Goal: Ask a question: Seek information or help from site administrators or community

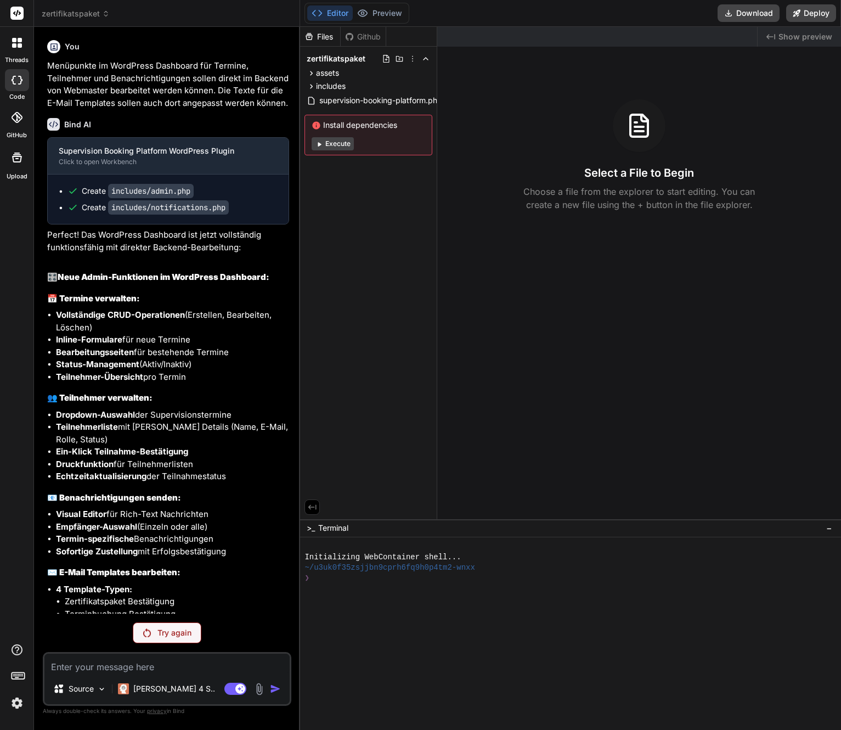
scroll to position [3772, 0]
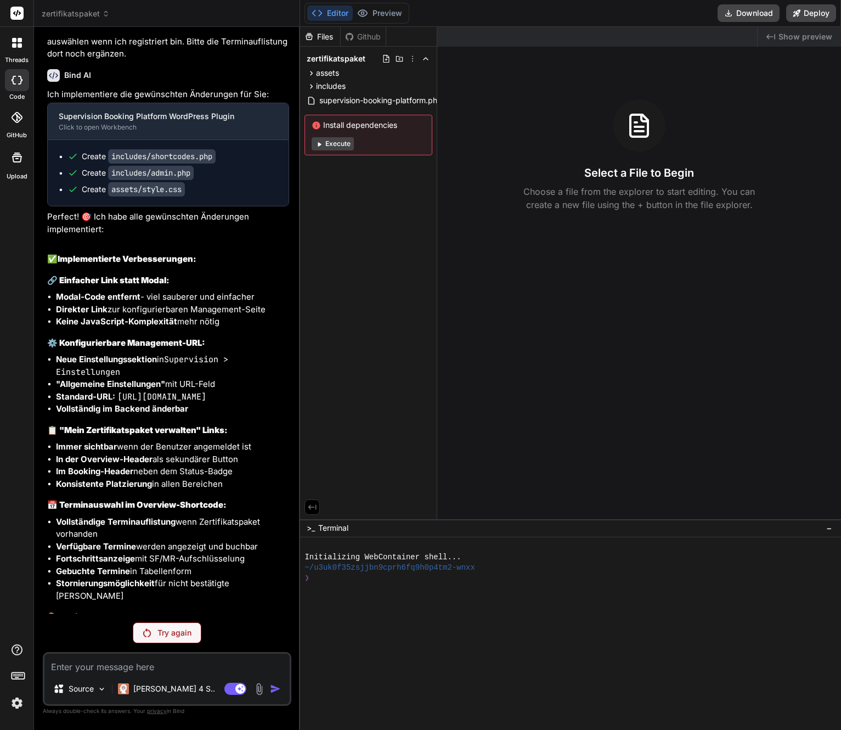
click at [166, 628] on p "Try again" at bounding box center [175, 632] width 34 height 11
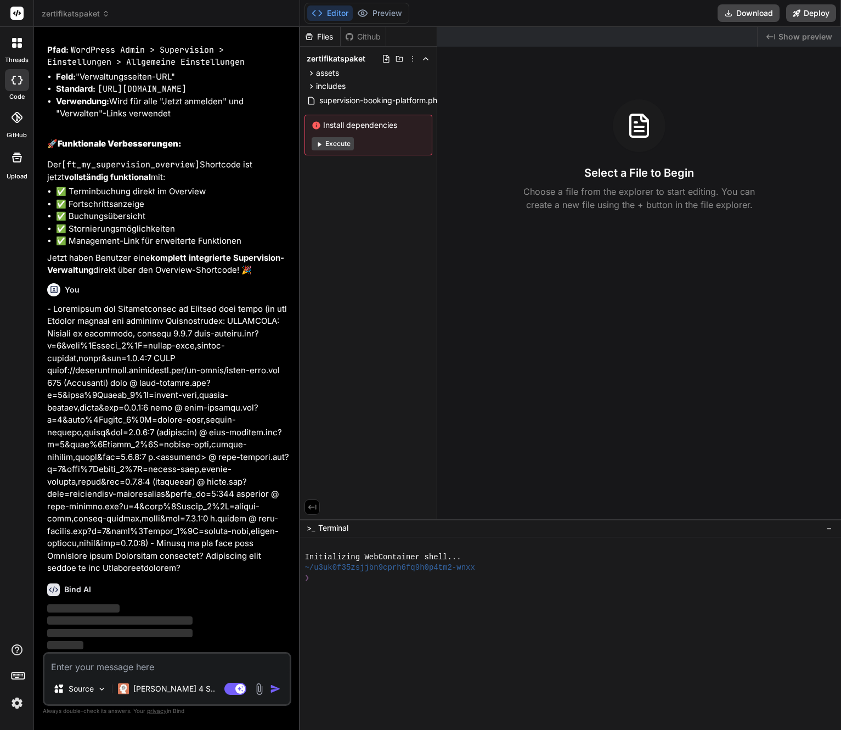
scroll to position [4444, 0]
type textarea "x"
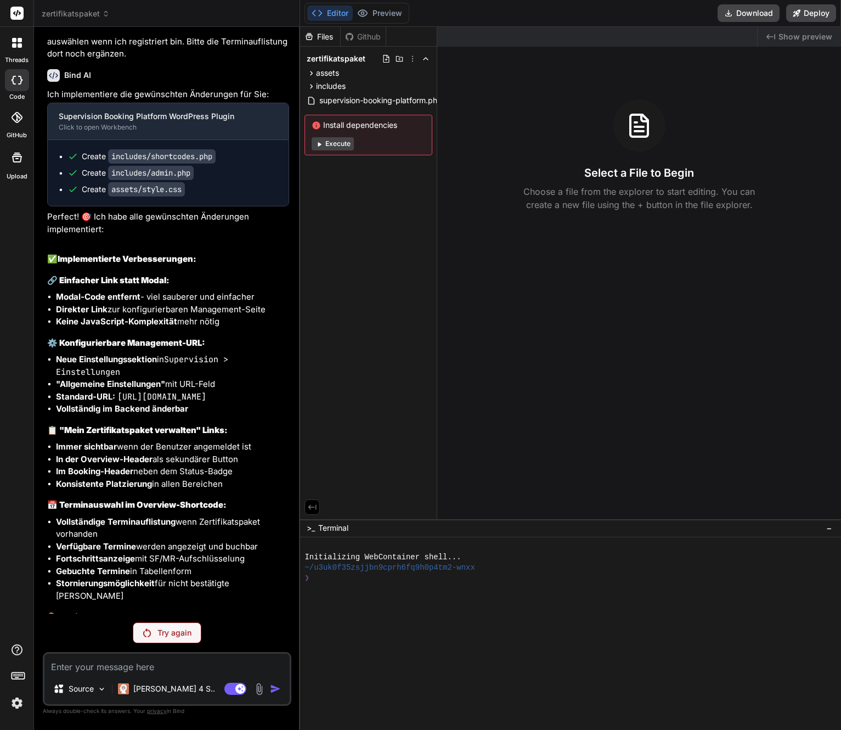
scroll to position [4405, 0]
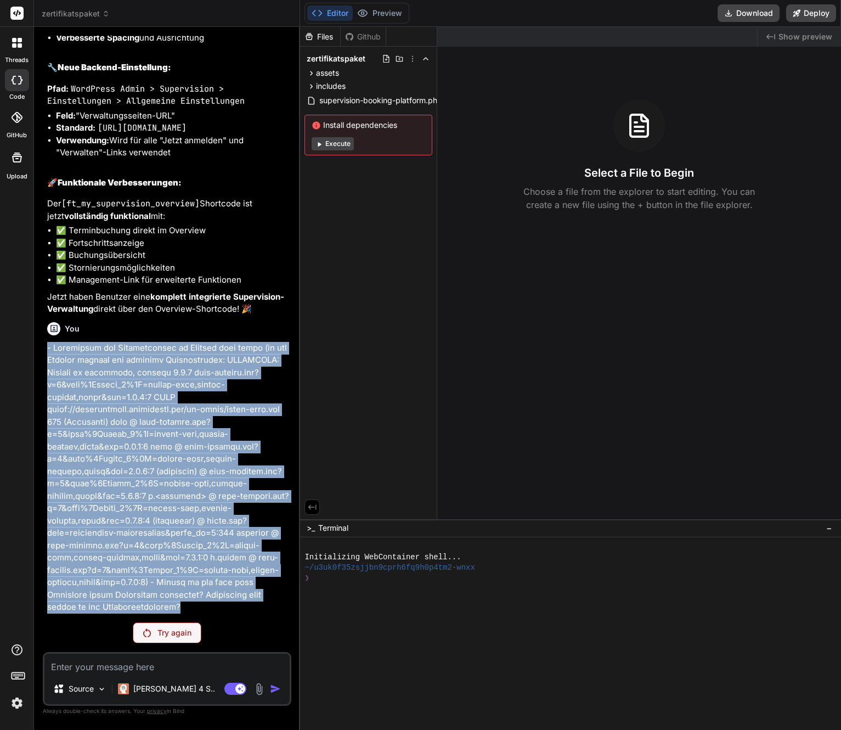
drag, startPoint x: 140, startPoint y: 600, endPoint x: 46, endPoint y: 350, distance: 267.3
click at [46, 350] on div "You Menüpunkte im WordPress Dashboard für Termine, Teilnehmer und Benachrichtig…" at bounding box center [168, 325] width 246 height 578
copy p "- Loremipsum dol Sitametconsec ad Elitsed doei tempo (in utl Etdolor magnaal en…"
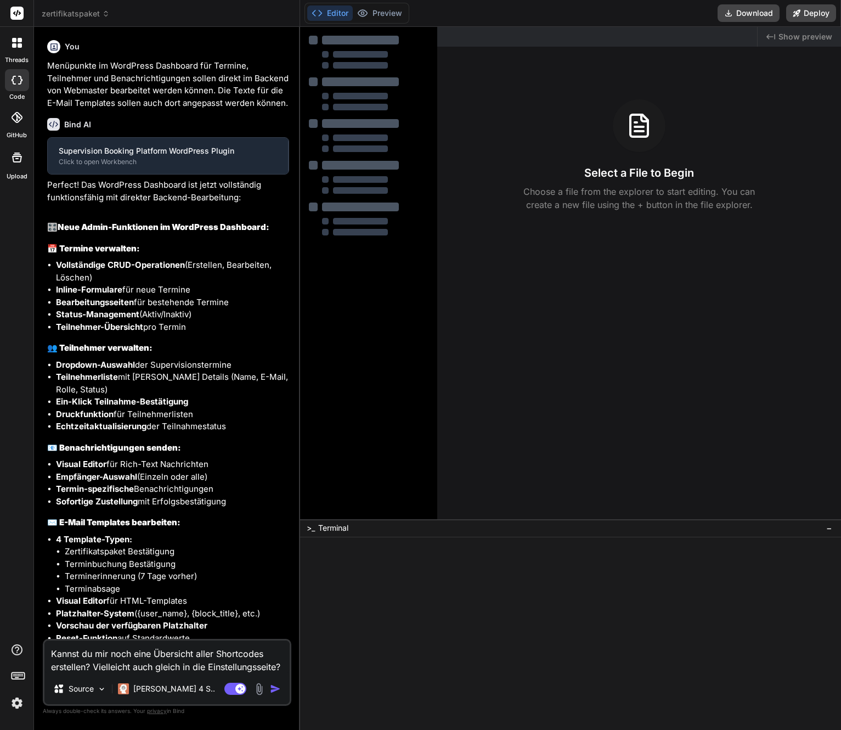
type textarea "x"
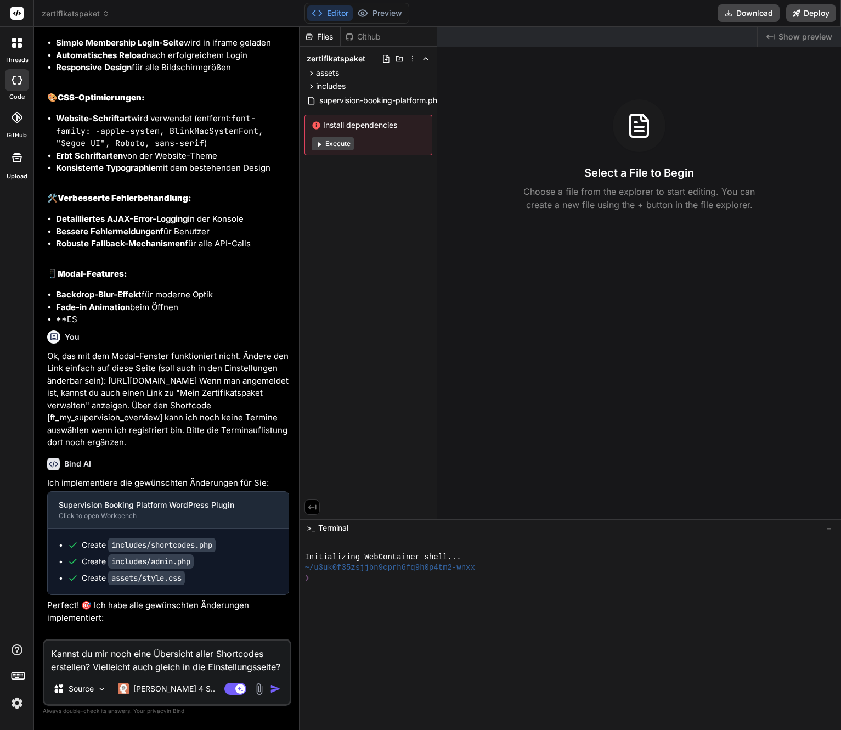
scroll to position [13, 0]
type textarea "- Bestätigen der Teilnehmenden im Backend geht nicht (in der Console erhalte ic…"
type textarea "x"
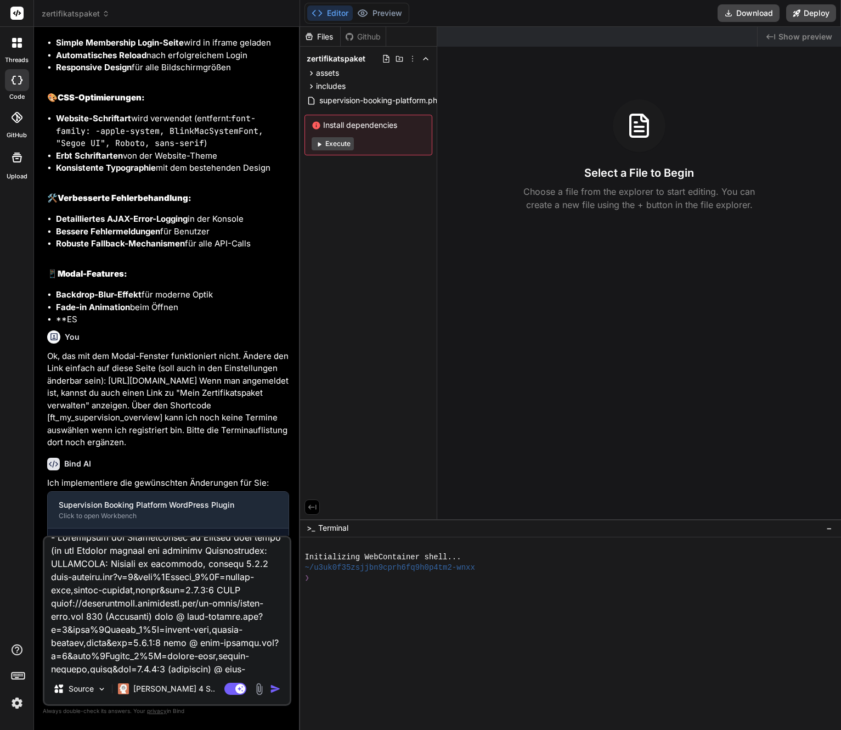
scroll to position [198, 0]
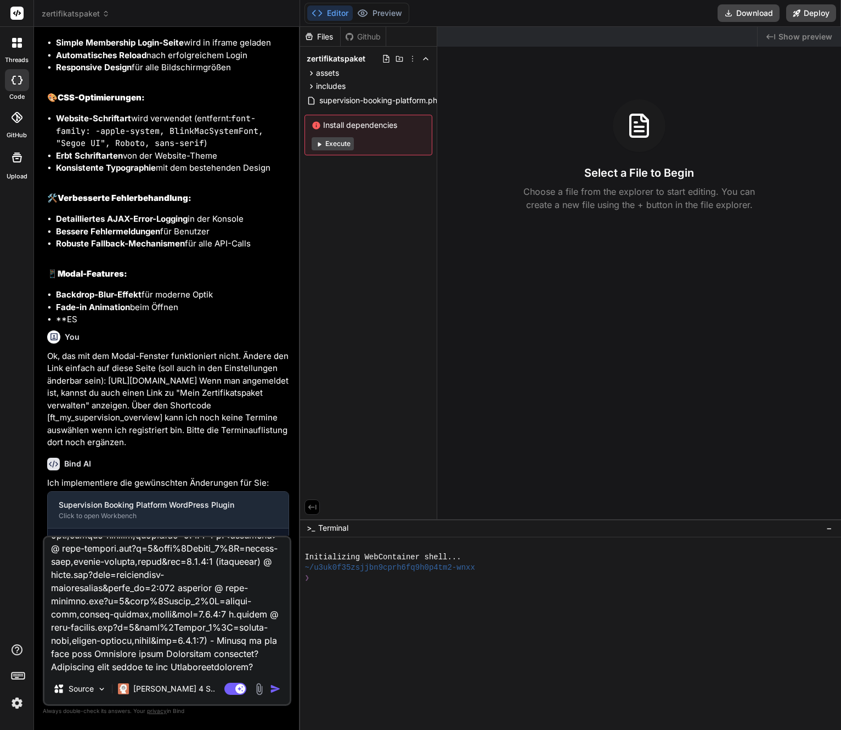
type textarea "- Bestätigen der Teilnehmenden im Backend geht nicht (in der Console erhalte ic…"
click at [279, 691] on img "button" at bounding box center [275, 688] width 11 height 11
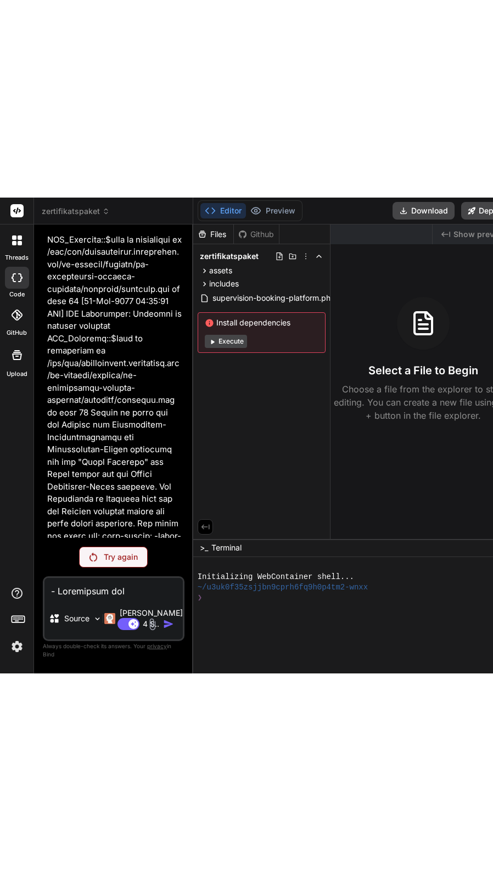
scroll to position [7022, 0]
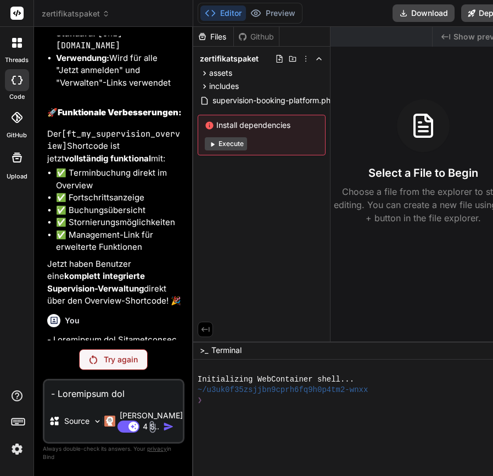
type textarea "x"
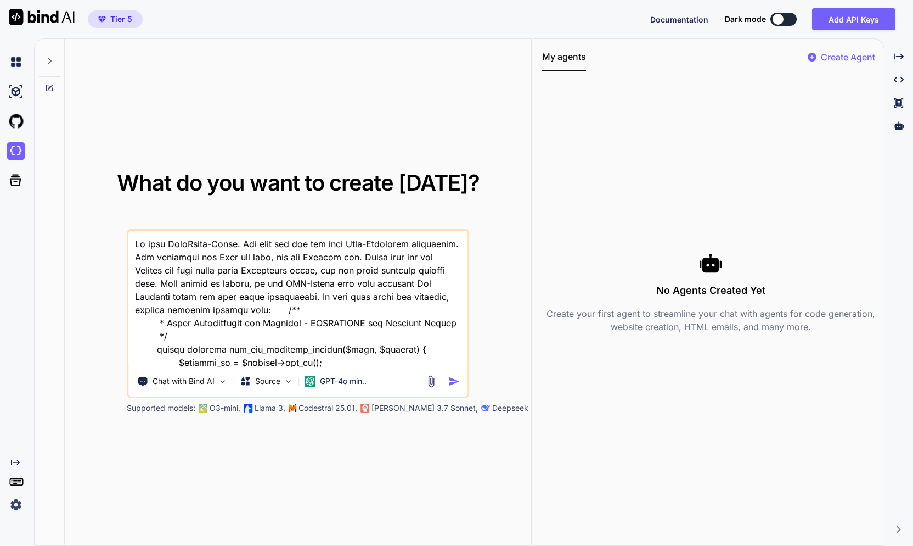
click at [52, 57] on icon at bounding box center [49, 61] width 9 height 9
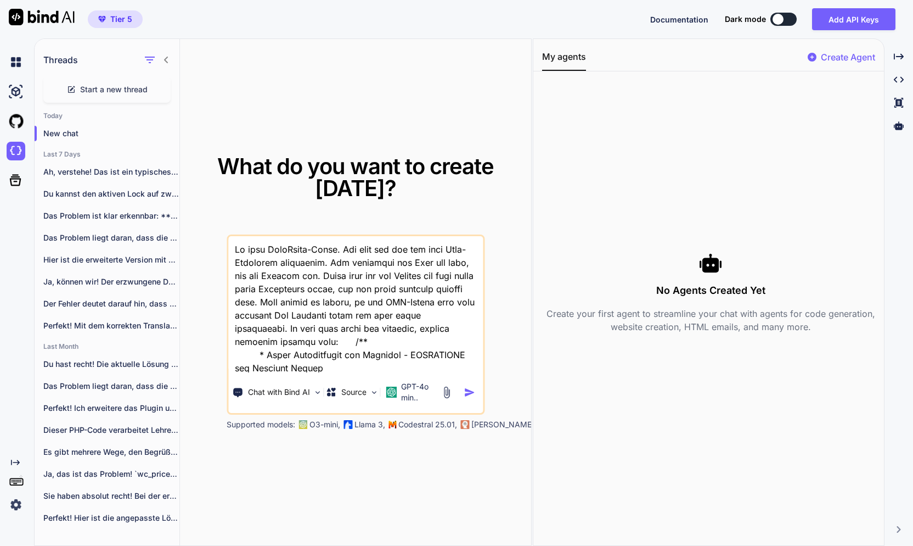
click at [102, 92] on span "Start a new thread" at bounding box center [114, 89] width 68 height 11
type textarea "x"
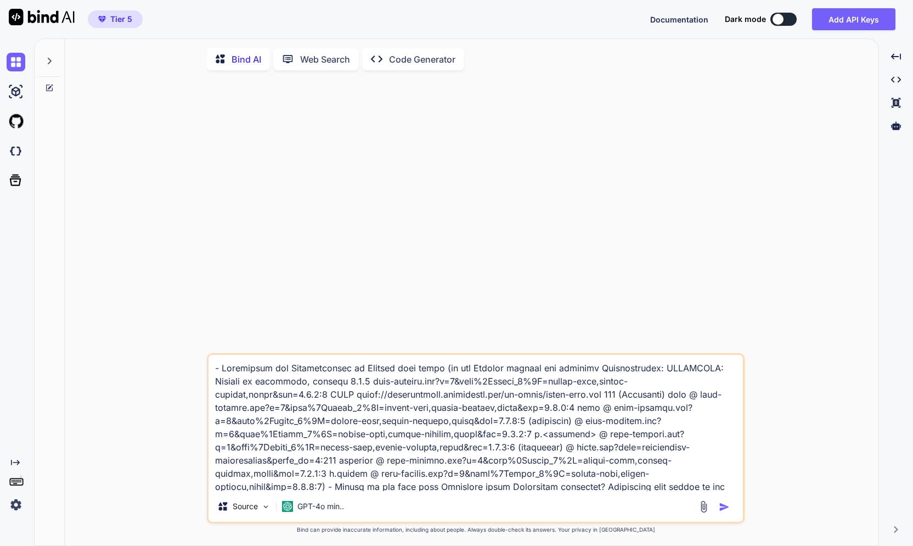
click at [54, 56] on div at bounding box center [49, 58] width 21 height 38
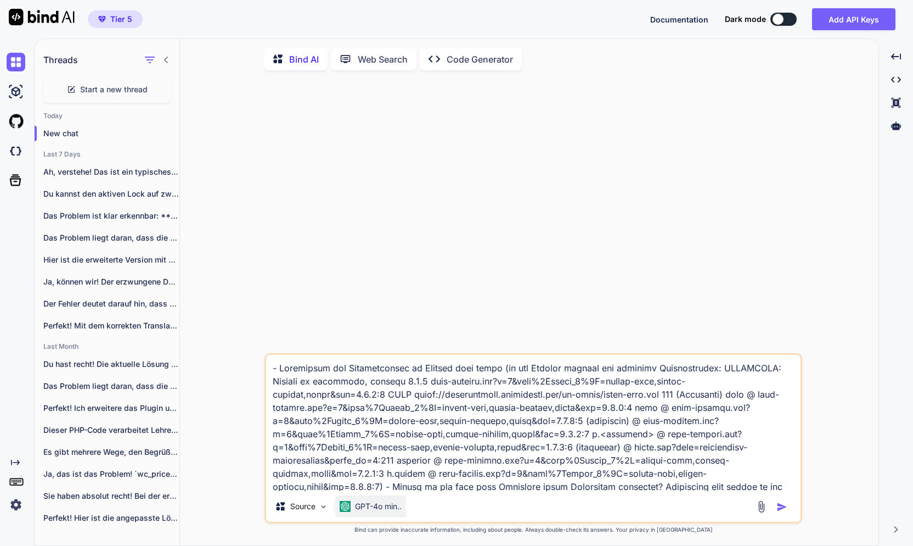
click at [374, 512] on p "GPT-4o min.." at bounding box center [378, 506] width 47 height 11
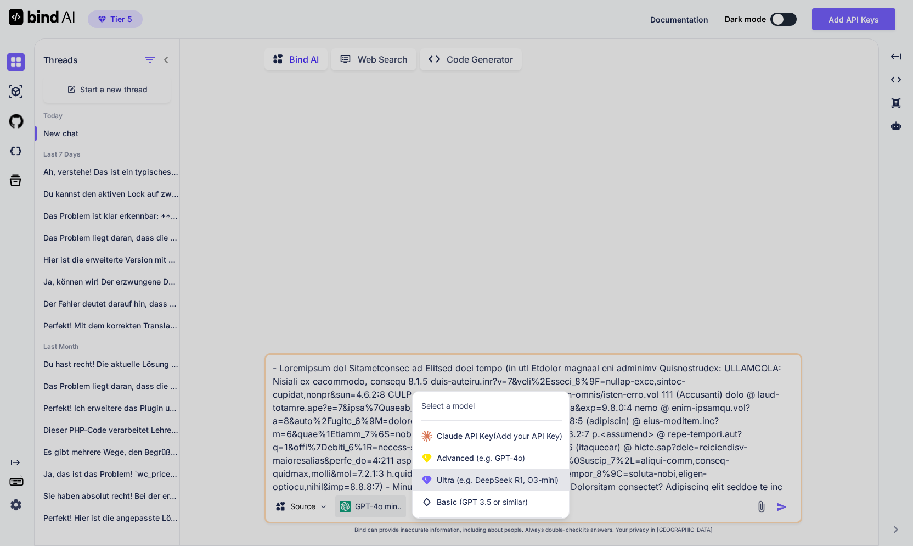
click at [468, 484] on span "(e.g. DeepSeek R1, O3-mini)" at bounding box center [506, 479] width 104 height 9
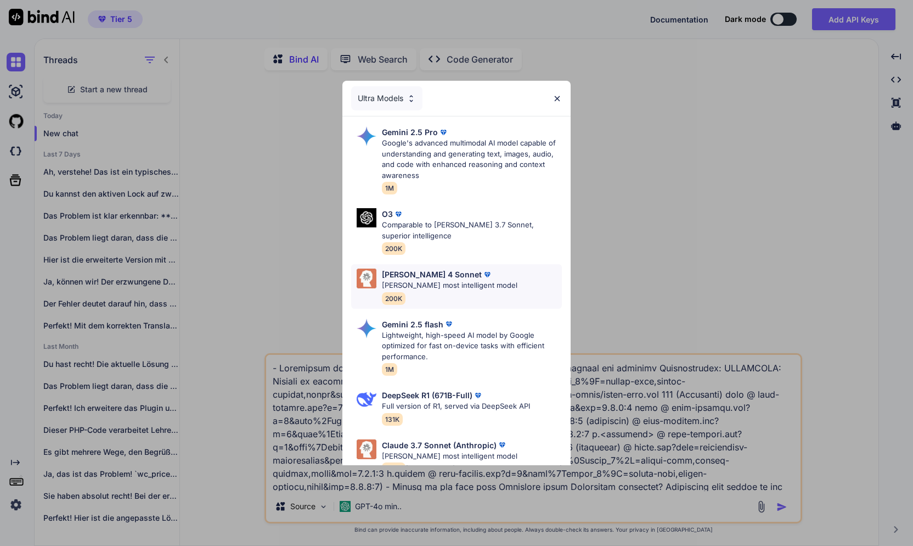
click at [422, 282] on p "[PERSON_NAME] most intelligent model" at bounding box center [450, 285] width 136 height 11
type textarea "x"
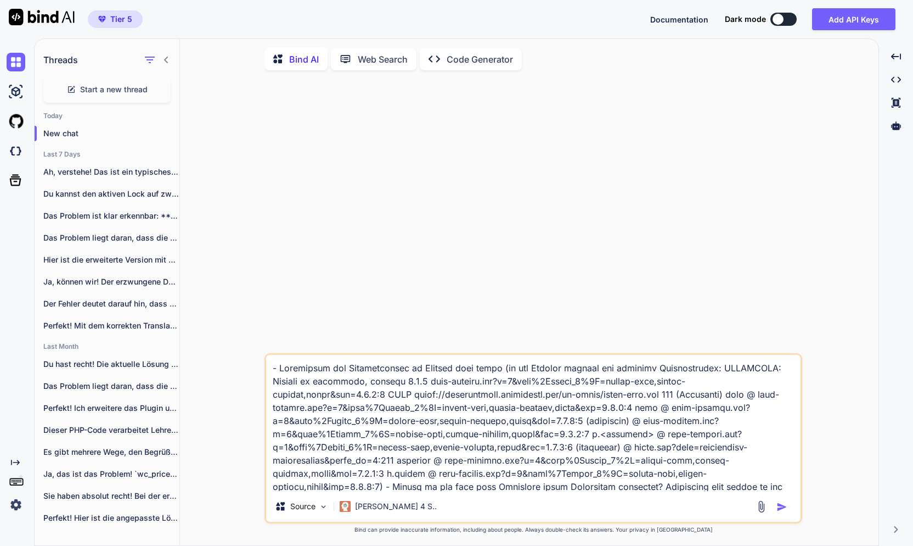
click at [430, 396] on textarea at bounding box center [533, 423] width 535 height 136
paste textarea "Du bist PHP-Profi. Kannst du diesen Code zu umbauen, dass ich die Produkt-Nr ei…"
type textarea "Du bist PHP-Profi. Kannst du diesen Code zu umbauen, dass ich die Produkt-Nr ei…"
type textarea "x"
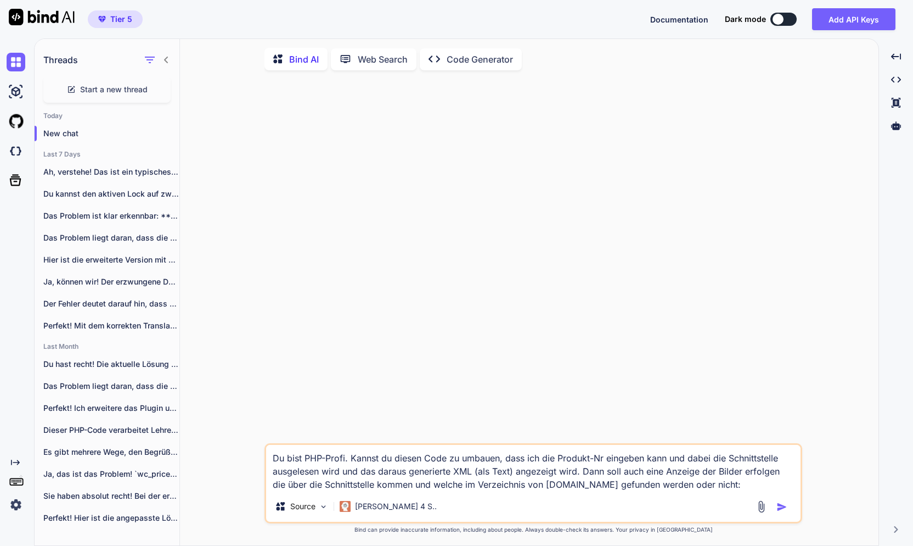
drag, startPoint x: 347, startPoint y: 475, endPoint x: 513, endPoint y: 474, distance: 165.8
click at [513, 474] on textarea "Du bist PHP-Profi. Kannst du diesen Code zu umbauen, dass ich die Produkt-Nr ei…" at bounding box center [533, 468] width 535 height 46
click at [395, 474] on textarea "Du bist PHP-Profi. Kannst du diesen Code zu umbauen, dass ich die Produkt-Nr ei…" at bounding box center [533, 468] width 535 height 46
click at [367, 472] on textarea "Du bist PHP-Profi. Kannst du diesen Code zu umbauen, dass ich die Produkt-Nr ei…" at bounding box center [533, 468] width 535 height 46
click at [345, 473] on textarea "Du bist PHP-Profi. Kannst du diesen Code zu umbauen, dass ich die Produkt-Nr ei…" at bounding box center [533, 468] width 535 height 46
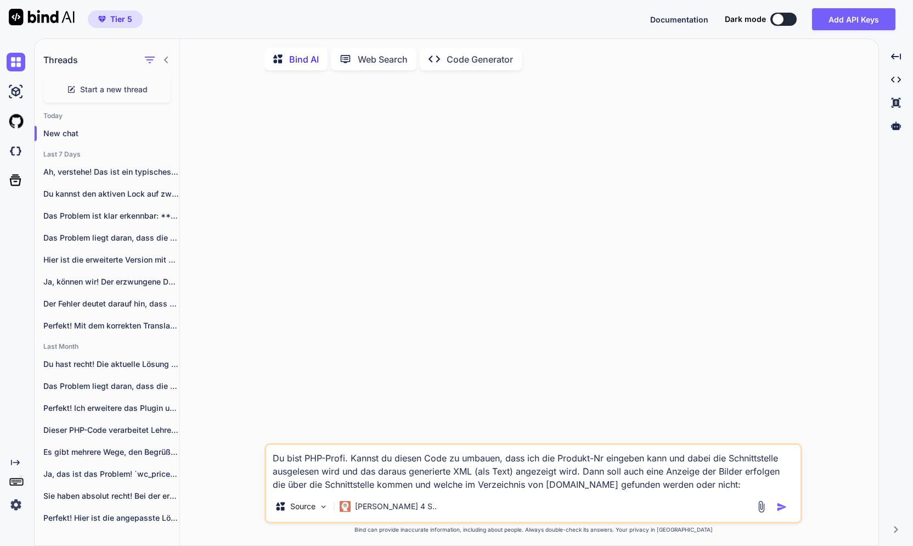
click at [581, 473] on textarea "Du bist PHP-Profi. Kannst du diesen Code zu umbauen, dass ich die Produkt-Nr ei…" at bounding box center [533, 468] width 535 height 46
type textarea "Du bist PHP-Profi. Kannst du diesen Code zu umbauen, dass ich die Produkt-Nr ei…"
type textarea "x"
type textarea "Du bist PHP-Profi. Kannst du diesen Code zu umbauen, dass ich die Produkt-Nr ei…"
type textarea "x"
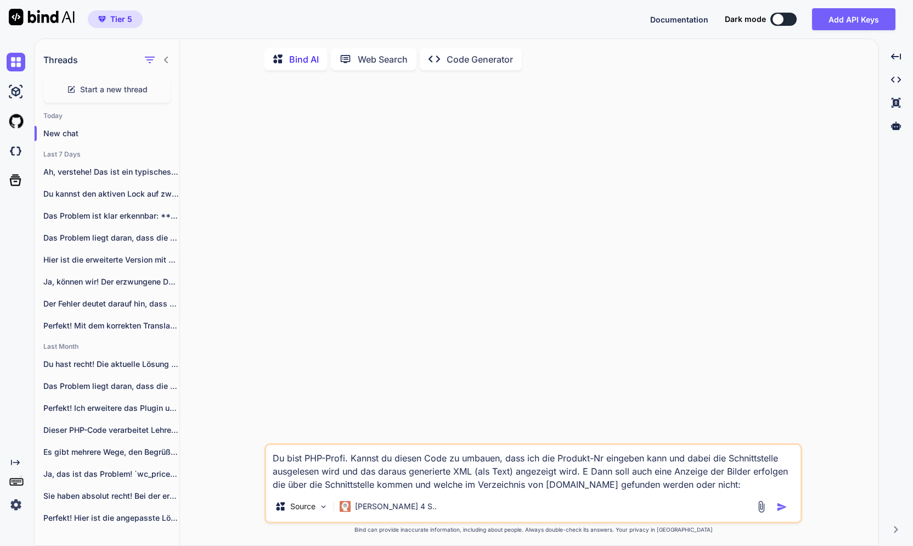
type textarea "Du bist PHP-Profi. Kannst du diesen Code zu umbauen, dass ich die Produkt-Nr ei…"
type textarea "x"
type textarea "Du bist PHP-Profi. Kannst du diesen Code zu umbauen, dass ich die Produkt-Nr ei…"
type textarea "x"
type textarea "Du bist PHP-Profi. Kannst du diesen Code zu umbauen, dass ich die Produkt-Nr ei…"
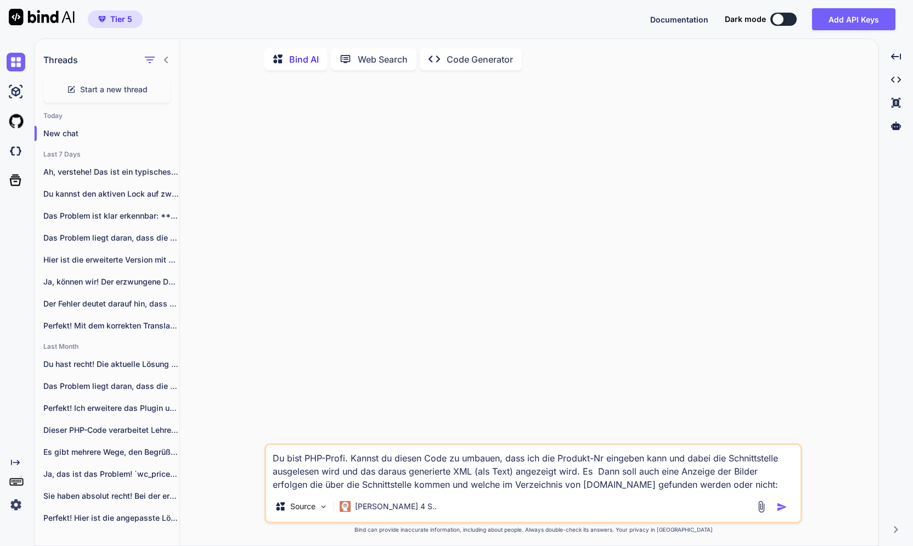
type textarea "x"
type textarea "Du bist PHP-Profi. Kannst du diesen Code zu umbauen, dass ich die Produkt-Nr ei…"
type textarea "x"
type textarea "Du bist PHP-Profi. Kannst du diesen Code zu umbauen, dass ich die Produkt-Nr ei…"
type textarea "x"
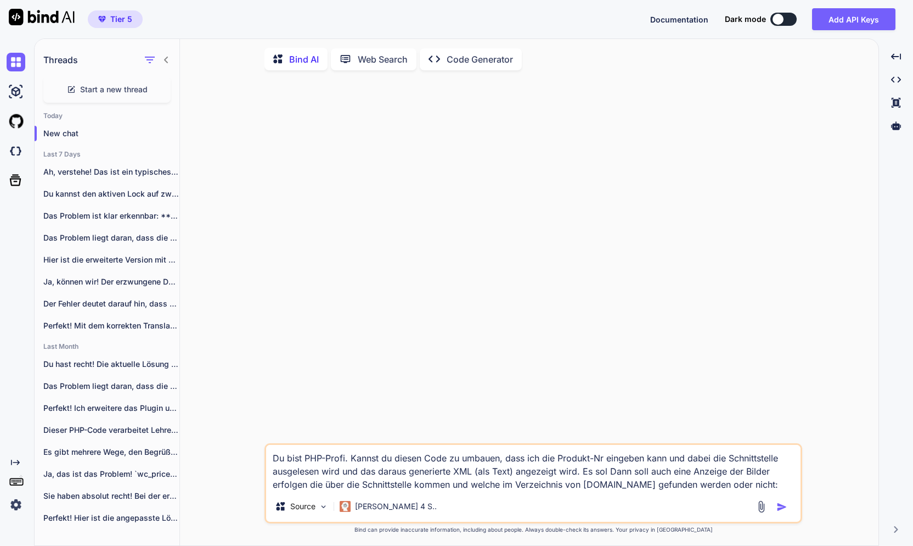
type textarea "Du bist PHP-Profi. Kannst du diesen Code zu umbauen, dass ich die Produkt-Nr ei…"
type textarea "x"
type textarea "Du bist PHP-Profi. Kannst du diesen Code zu umbauen, dass ich die Produkt-Nr ei…"
type textarea "x"
type textarea "Du bist PHP-Profi. Kannst du diesen Code zu umbauen, dass ich die Produkt-Nr ei…"
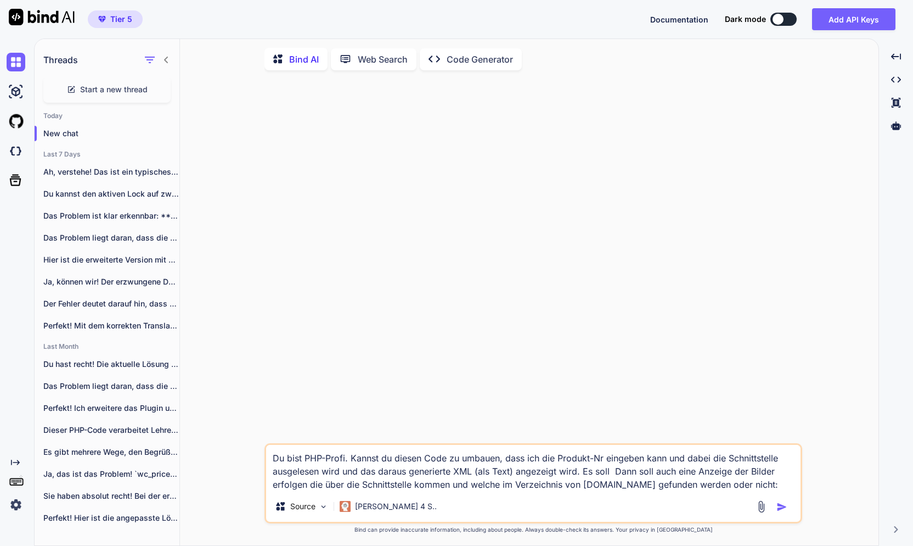
type textarea "x"
type textarea "Du bist PHP-Profi. Kannst du diesen Code zu umbauen, dass ich die Produkt-Nr ei…"
type textarea "x"
type textarea "Du bist PHP-Profi. Kannst du diesen Code zu umbauen, dass ich die Produkt-Nr ei…"
type textarea "x"
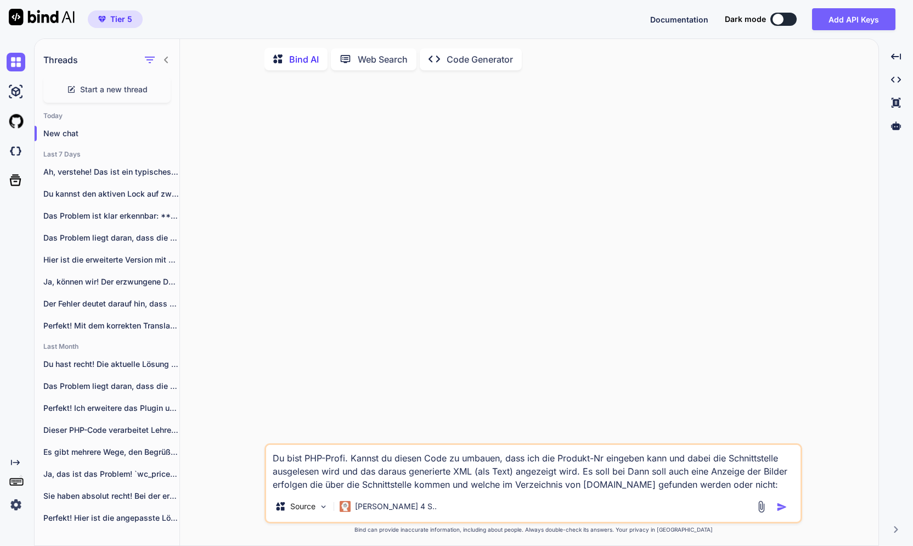
type textarea "Du bist PHP-Profi. Kannst du diesen Code zu umbauen, dass ich die Produkt-Nr ei…"
type textarea "x"
type textarea "Du bist PHP-Profi. Kannst du diesen Code zu umbauen, dass ich die Produkt-Nr ei…"
type textarea "x"
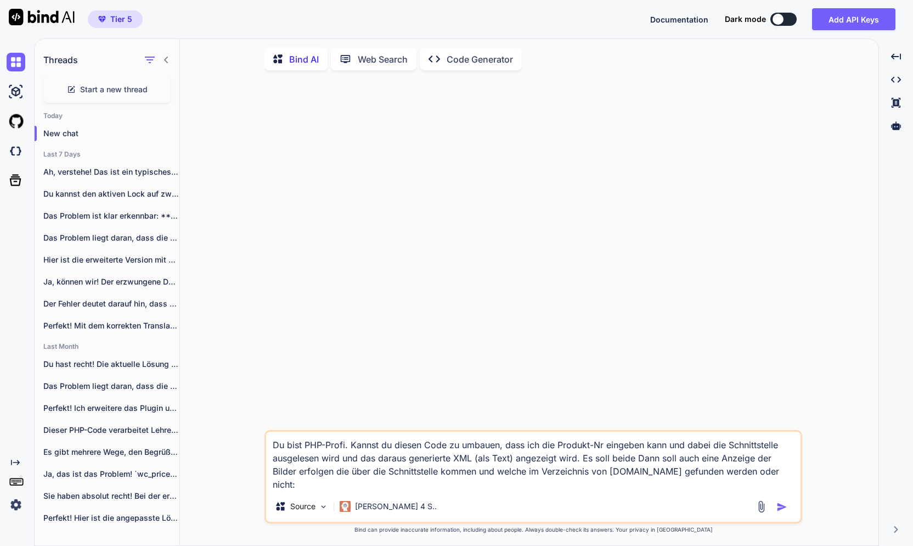
type textarea "Du bist PHP-Profi. Kannst du diesen Code zu umbauen, dass ich die Produkt-Nr ei…"
type textarea "x"
type textarea "Du bist PHP-Profi. Kannst du diesen Code zu umbauen, dass ich die Produkt-Nr ei…"
type textarea "x"
type textarea "Du bist PHP-Profi. Kannst du diesen Code zu umbauen, dass ich die Produkt-Nr ei…"
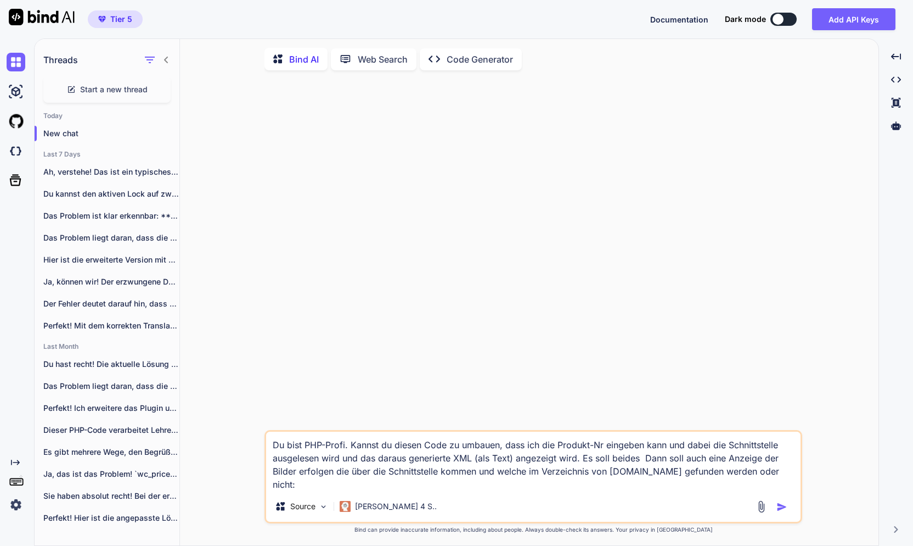
type textarea "x"
type textarea "Du bist PHP-Profi. Kannst du diesen Code zu umbauen, dass ich die Produkt-Nr ei…"
type textarea "x"
type textarea "Du bist PHP-Profi. Kannst du diesen Code zu umbauen, dass ich die Produkt-Nr ei…"
type textarea "x"
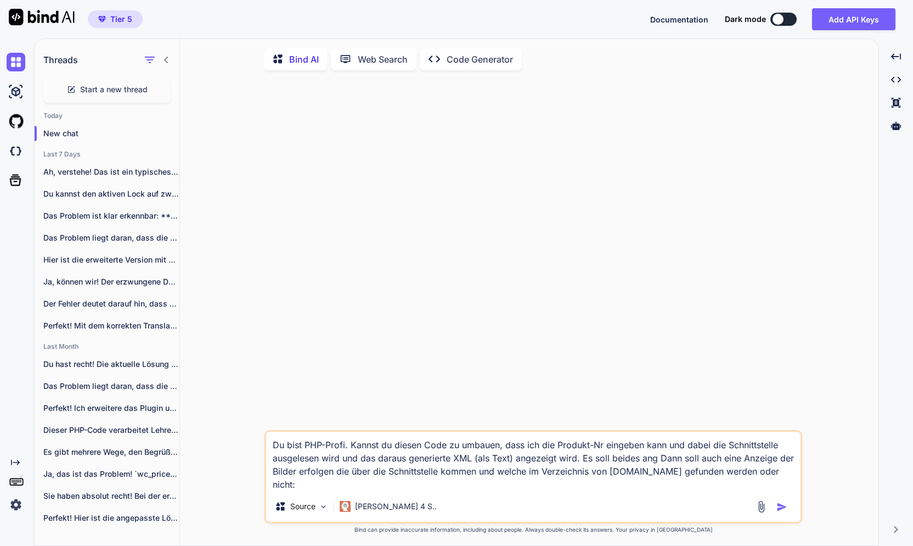
type textarea "Du bist PHP-Profi. Kannst du diesen Code zu umbauen, dass ich die Produkt-Nr ei…"
type textarea "x"
type textarea "Du bist PHP-Profi. Kannst du diesen Code zu umbauen, dass ich die Produkt-Nr ei…"
type textarea "x"
type textarea "Du bist PHP-Profi. Kannst du diesen Code zu umbauen, dass ich die Produkt-Nr ei…"
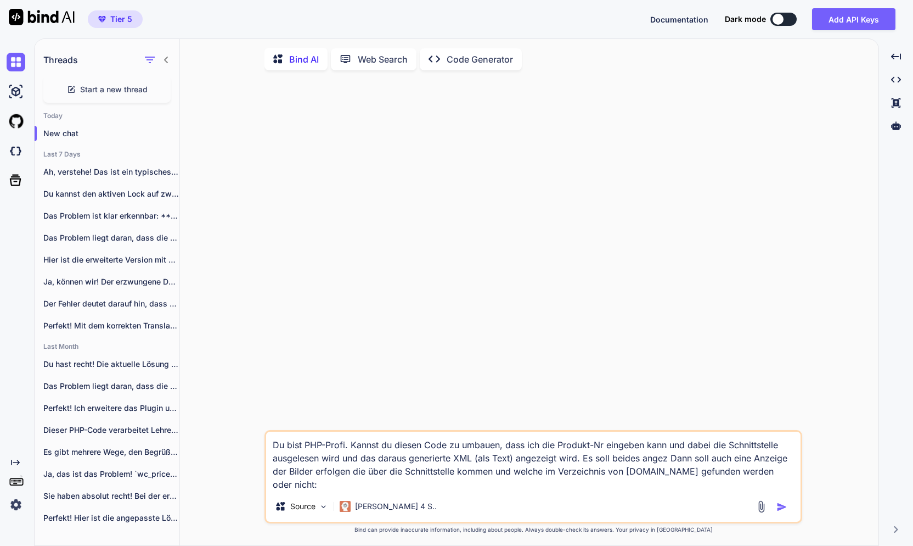
type textarea "x"
type textarea "Du bist PHP-Profi. Kannst du diesen Code zu umbauen, dass ich die Produkt-Nr ei…"
type textarea "x"
type textarea "Du bist PHP-Profi. Kannst du diesen Code zu umbauen, dass ich die Produkt-Nr ei…"
type textarea "x"
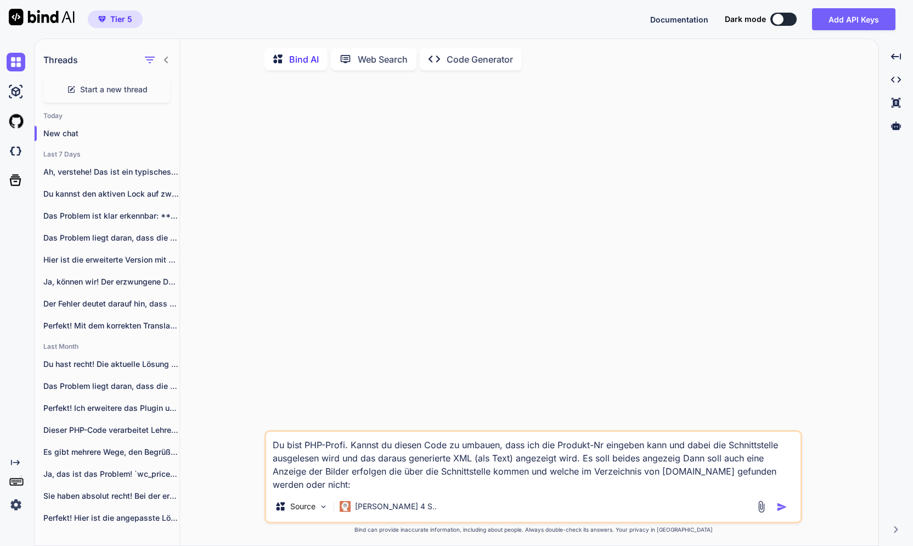
type textarea "Du bist PHP-Profi. Kannst du diesen Code zu umbauen, dass ich die Produkt-Nr ei…"
type textarea "x"
type textarea "Du bist PHP-Profi. Kannst du diesen Code zu umbauen, dass ich die Produkt-Nr ei…"
type textarea "x"
type textarea "Du bist PHP-Profi. Kannst du diesen Code zu umbauen, dass ich die Produkt-Nr ei…"
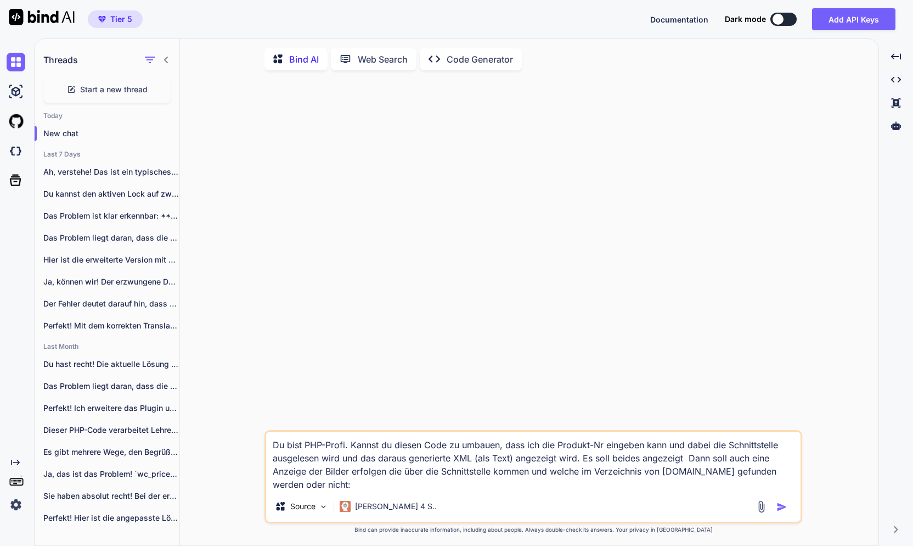
type textarea "x"
type textarea "Du bist PHP-Profi. Kannst du diesen Code zu umbauen, dass ich die Produkt-Nr ei…"
type textarea "x"
type textarea "Du bist PHP-Profi. Kannst du diesen Code zu umbauen, dass ich die Produkt-Nr ei…"
type textarea "x"
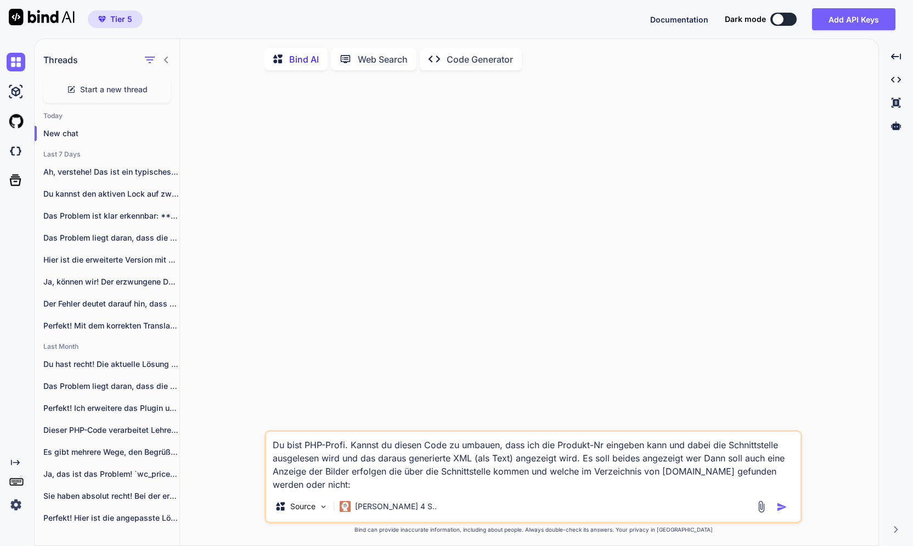
type textarea "Du bist PHP-Profi. Kannst du diesen Code zu umbauen, dass ich die Produkt-Nr ei…"
type textarea "x"
type textarea "Du bist PHP-Profi. Kannst du diesen Code zu umbauen, dass ich die Produkt-Nr ei…"
type textarea "x"
type textarea "Du bist PHP-Profi. Kannst du diesen Code zu umbauen, dass ich die Produkt-Nr ei…"
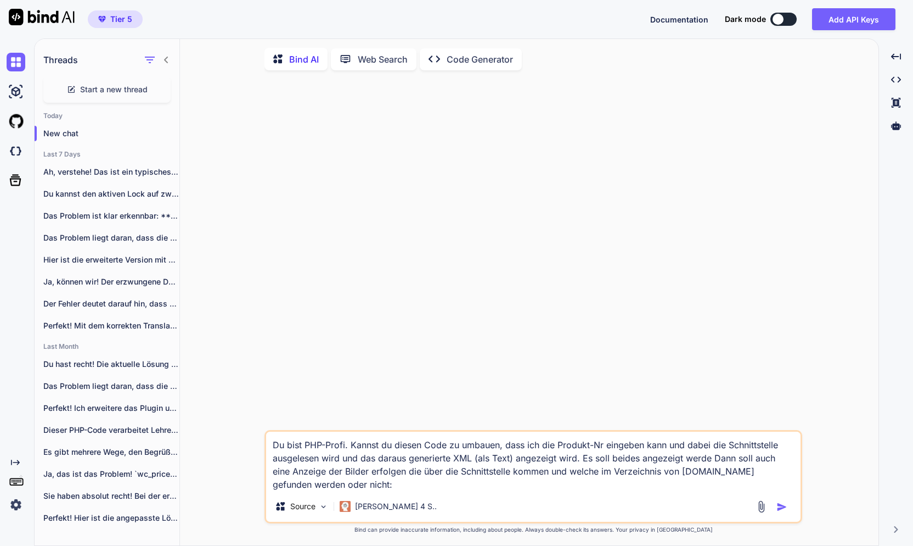
type textarea "x"
type textarea "Du bist PHP-Profi. Kannst du diesen Code zu umbauen, dass ich die Produkt-Nr ei…"
type textarea "x"
type textarea "Du bist PHP-Profi. Kannst du diesen Code zu umbauen, dass ich die Produkt-Nr ei…"
type textarea "x"
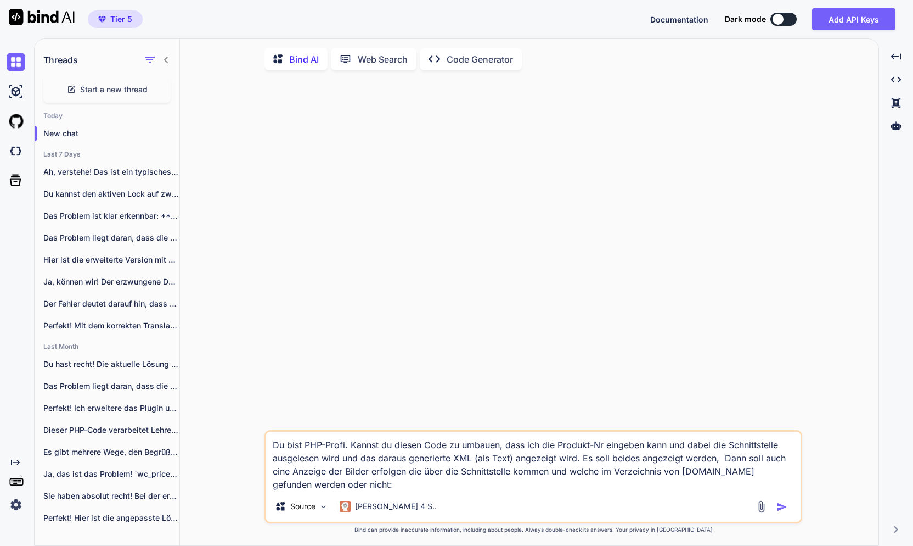
type textarea "Du bist PHP-Profi. Kannst du diesen Code zu umbauen, dass ich die Produkt-Nr ei…"
type textarea "x"
type textarea "Du bist PHP-Profi. Kannst du diesen Code zu umbauen, dass ich die Produkt-Nr ei…"
type textarea "x"
type textarea "Du bist PHP-Profi. Kannst du diesen Code zu umbauen, dass ich die Produkt-Nr ei…"
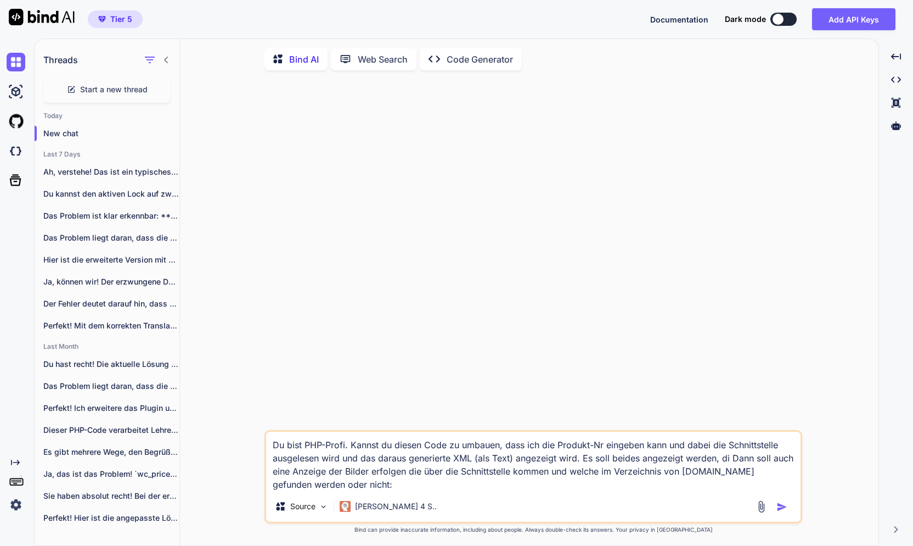
type textarea "x"
type textarea "Du bist PHP-Profi. Kannst du diesen Code zu umbauen, dass ich die Produkt-Nr ei…"
type textarea "x"
type textarea "Du bist PHP-Profi. Kannst du diesen Code zu umbauen, dass ich die Produkt-Nr ei…"
type textarea "x"
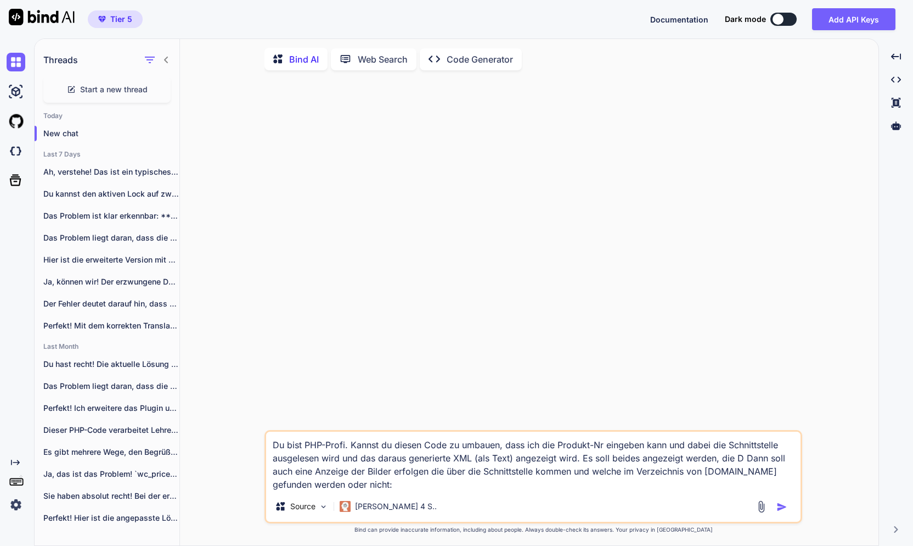
type textarea "Du bist PHP-Profi. Kannst du diesen Code zu umbauen, dass ich die Produkt-Nr ei…"
type textarea "x"
type textarea "Du bist PHP-Profi. Kannst du diesen Code zu umbauen, dass ich die Produkt-Nr ei…"
type textarea "x"
type textarea "Du bist PHP-Profi. Kannst du diesen Code zu umbauen, dass ich die Produkt-Nr ei…"
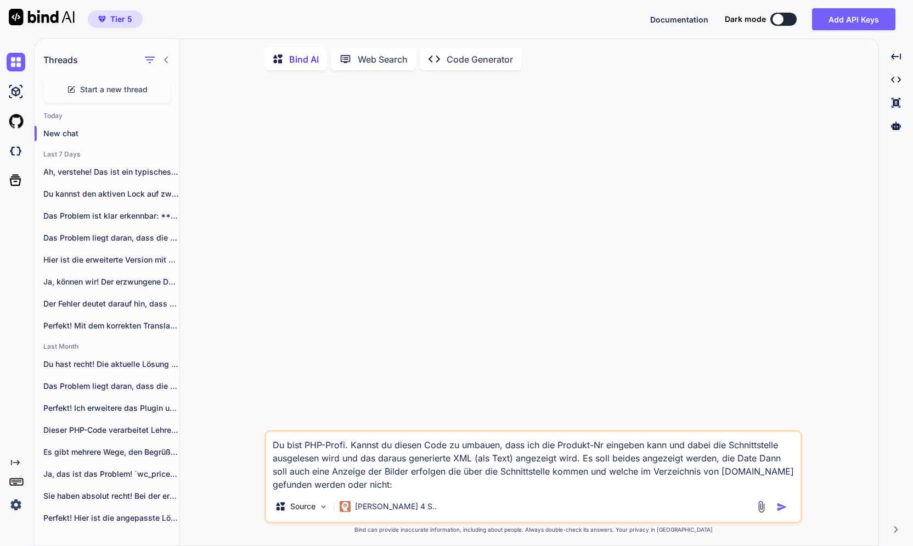
type textarea "x"
type textarea "Du bist PHP-Profi. Kannst du diesen Code zu umbauen, dass ich die Produkt-Nr ei…"
type textarea "x"
type textarea "Du bist PHP-Profi. Kannst du diesen Code zu umbauen, dass ich die Produkt-Nr ei…"
type textarea "x"
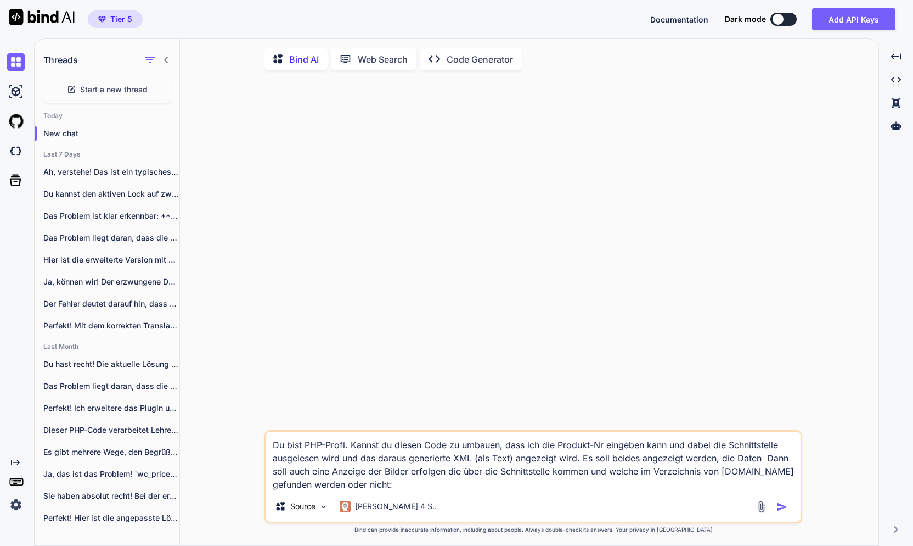
type textarea "Du bist PHP-Profi. Kannst du diesen Code zu umbauen, dass ich die Produkt-Nr ei…"
type textarea "x"
type textarea "Du bist PHP-Profi. Kannst du diesen Code zu umbauen, dass ich die Produkt-Nr ei…"
type textarea "x"
type textarea "Du bist PHP-Profi. Kannst du diesen Code zu umbauen, dass ich die Produkt-Nr ei…"
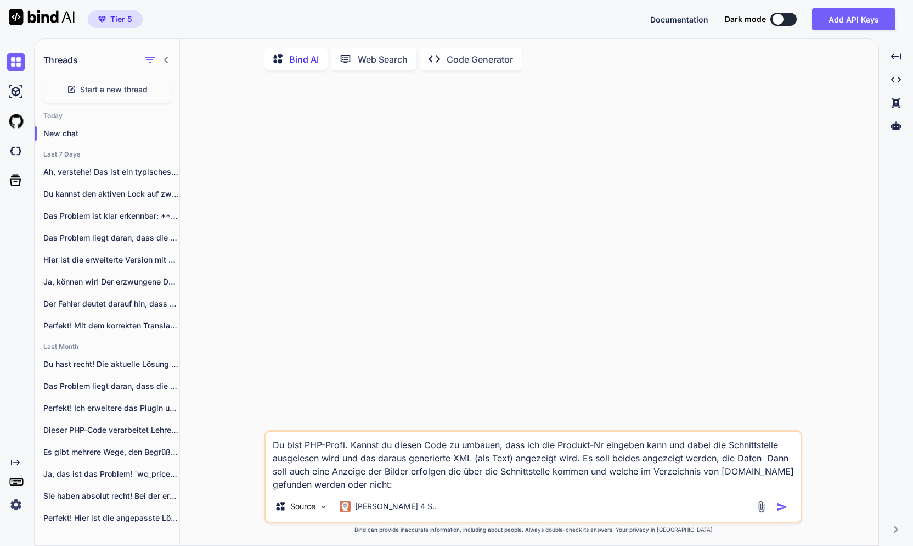
type textarea "x"
type textarea "Du bist PHP-Profi. Kannst du diesen Code zu umbauen, dass ich die Produkt-Nr ei…"
type textarea "x"
type textarea "Du bist PHP-Profi. Kannst du diesen Code zu umbauen, dass ich die Produkt-Nr ei…"
type textarea "x"
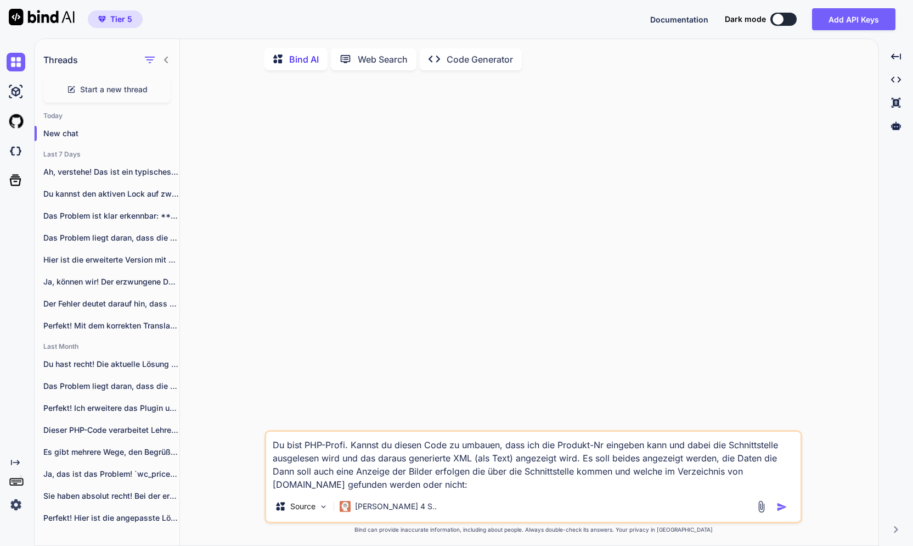
type textarea "Du bist PHP-Profi. Kannst du diesen Code zu umbauen, dass ich die Produkt-Nr ei…"
type textarea "x"
type textarea "Du bist PHP-Profi. Kannst du diesen Code zu umbauen, dass ich die Produkt-Nr ei…"
type textarea "x"
type textarea "Du bist PHP-Profi. Kannst du diesen Code zu umbauen, dass ich die Produkt-Nr ei…"
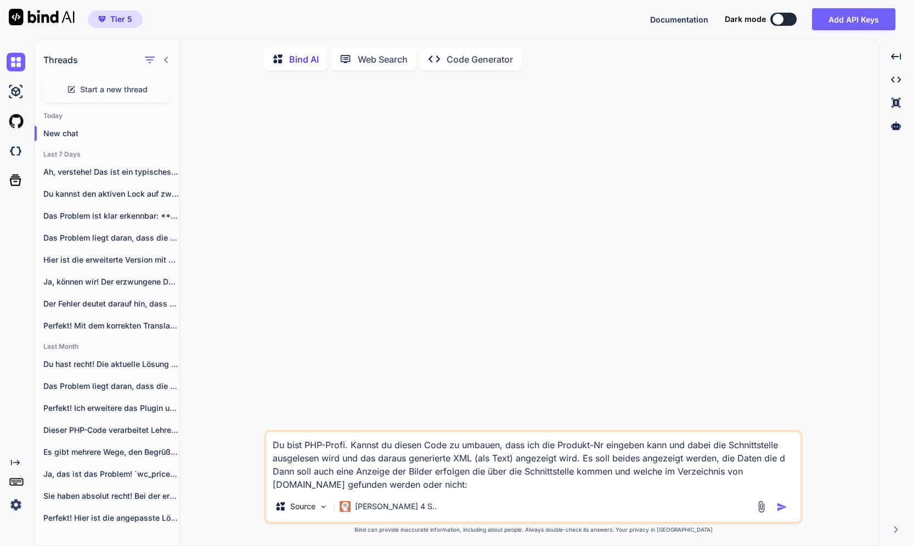
type textarea "x"
type textarea "Du bist PHP-Profi. Kannst du diesen Code zu umbauen, dass ich die Produkt-Nr ei…"
type textarea "x"
type textarea "Du bist PHP-Profi. Kannst du diesen Code zu umbauen, dass ich die Produkt-Nr ei…"
type textarea "x"
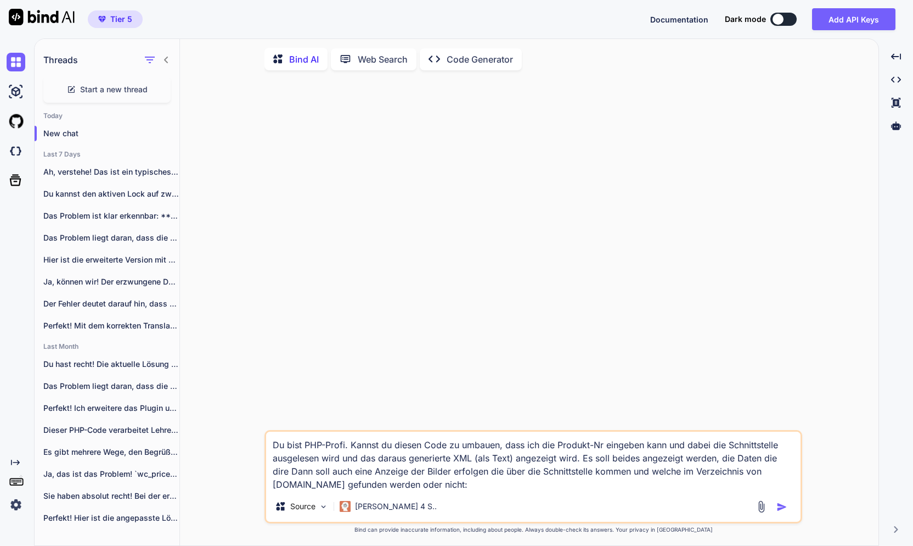
type textarea "Du bist PHP-Profi. Kannst du diesen Code zu umbauen, dass ich die Produkt-Nr ei…"
type textarea "x"
type textarea "Du bist PHP-Profi. Kannst du diesen Code zu umbauen, dass ich die Produkt-Nr ei…"
type textarea "x"
type textarea "Du bist PHP-Profi. Kannst du diesen Code zu umbauen, dass ich die Produkt-Nr ei…"
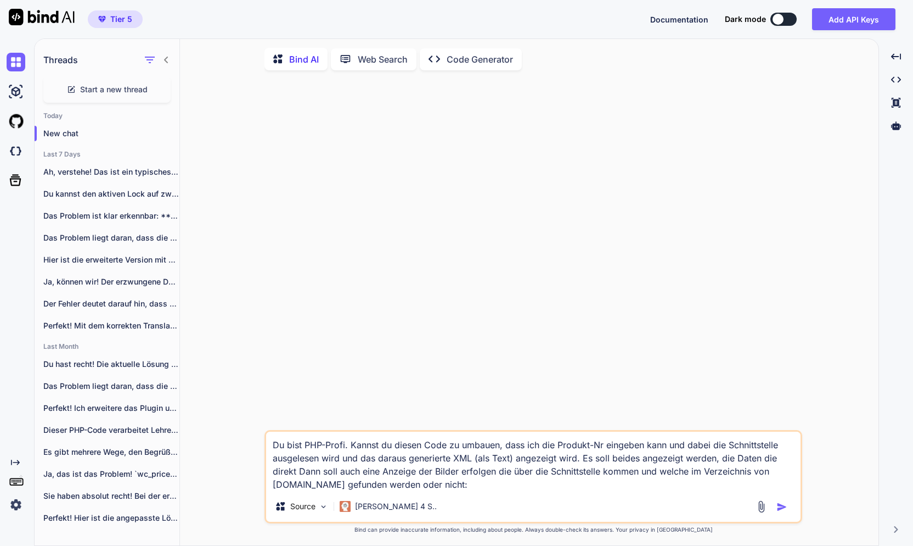
type textarea "x"
type textarea "Du bist PHP-Profi. Kannst du diesen Code zu umbauen, dass ich die Produkt-Nr ei…"
type textarea "x"
type textarea "Du bist PHP-Profi. Kannst du diesen Code zu umbauen, dass ich die Produkt-Nr ei…"
type textarea "x"
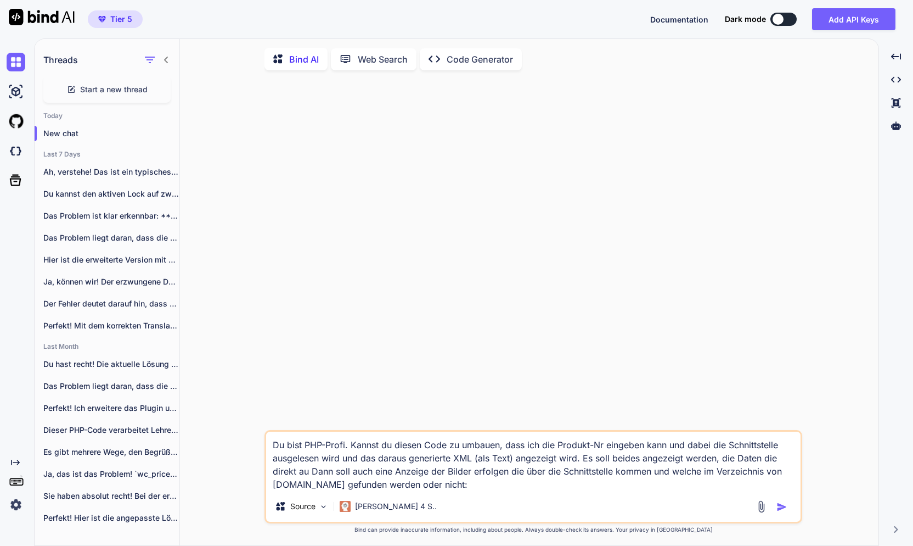
type textarea "Du bist PHP-Profi. Kannst du diesen Code zu umbauen, dass ich die Produkt-Nr ei…"
type textarea "x"
type textarea "Du bist PHP-Profi. Kannst du diesen Code zu umbauen, dass ich die Produkt-Nr ei…"
type textarea "x"
type textarea "Du bist PHP-Profi. Kannst du diesen Code zu umbauen, dass ich die Produkt-Nr ei…"
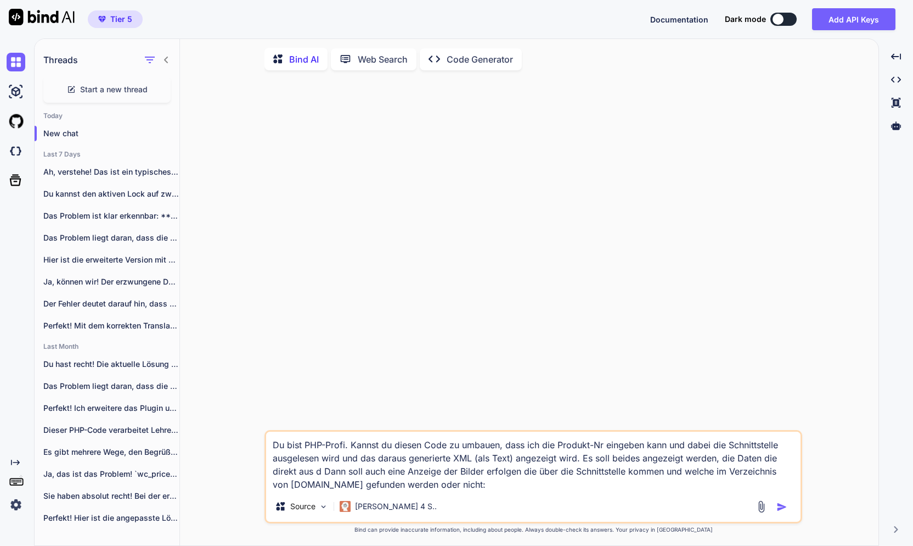
type textarea "x"
type textarea "Du bist PHP-Profi. Kannst du diesen Code zu umbauen, dass ich die Produkt-Nr ei…"
type textarea "x"
type textarea "Du bist PHP-Profi. Kannst du diesen Code zu umbauen, dass ich die Produkt-Nr ei…"
type textarea "x"
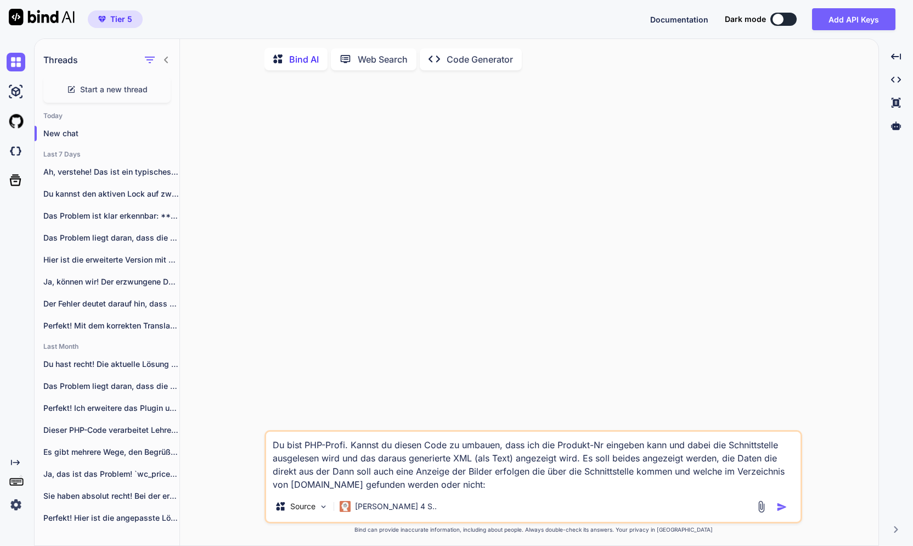
type textarea "Du bist PHP-Profi. Kannst du diesen Code zu umbauen, dass ich die Produkt-Nr ei…"
type textarea "x"
type textarea "Du bist PHP-Profi. Kannst du diesen Code zu umbauen, dass ich die Produkt-Nr ei…"
type textarea "x"
type textarea "Du bist PHP-Profi. Kannst du diesen Code zu umbauen, dass ich die Produkt-Nr ei…"
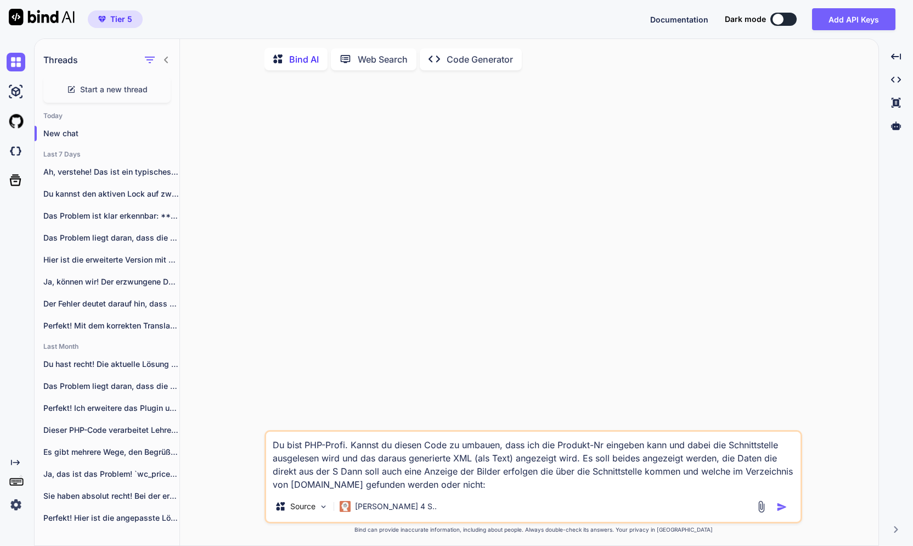
type textarea "x"
type textarea "Du bist PHP-Profi. Kannst du diesen Code zu umbauen, dass ich die Produkt-Nr ei…"
type textarea "x"
type textarea "Du bist PHP-Profi. Kannst du diesen Code zu umbauen, dass ich die Produkt-Nr ei…"
type textarea "x"
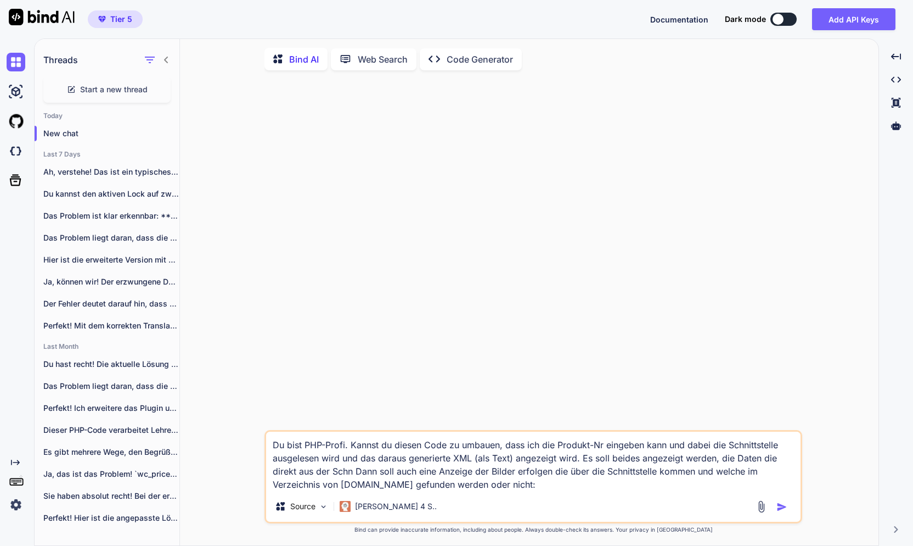
type textarea "Du bist PHP-Profi. Kannst du diesen Code zu umbauen, dass ich die Produkt-Nr ei…"
type textarea "x"
type textarea "Du bist PHP-Profi. Kannst du diesen Code zu umbauen, dass ich die Produkt-Nr ei…"
type textarea "x"
type textarea "Du bist PHP-Profi. Kannst du diesen Code zu umbauen, dass ich die Produkt-Nr ei…"
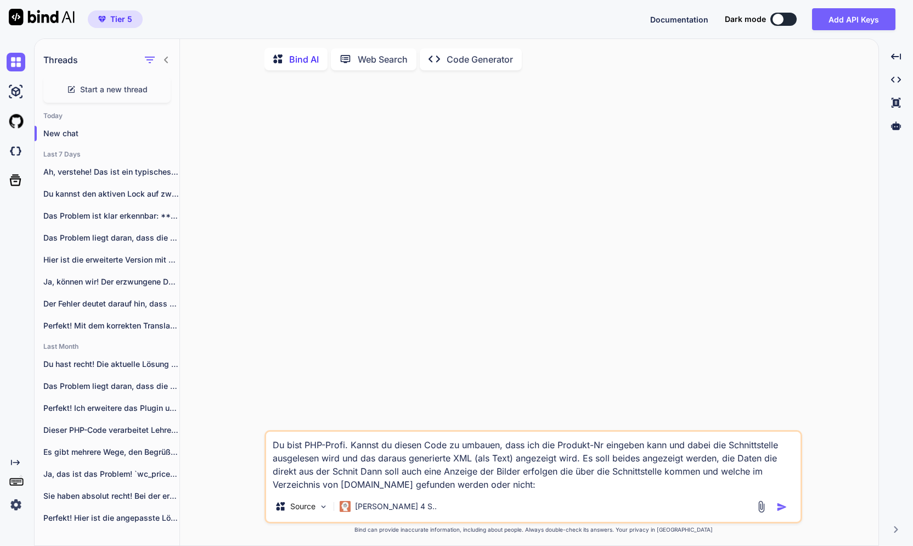
type textarea "x"
type textarea "Du bist PHP-Profi. Kannst du diesen Code zu umbauen, dass ich die Produkt-Nr ei…"
type textarea "x"
type textarea "Du bist PHP-Profi. Kannst du diesen Code zu umbauen, dass ich die Produkt-Nr ei…"
type textarea "x"
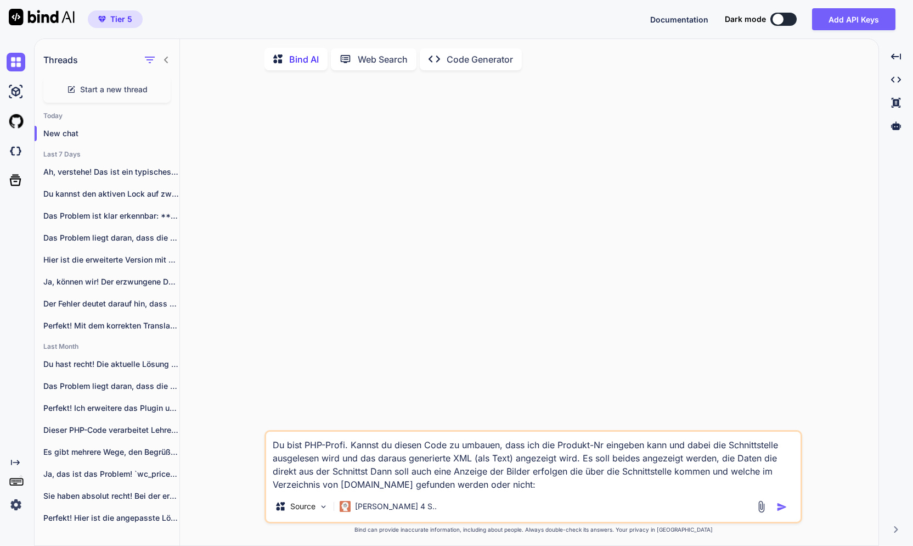
type textarea "Du bist PHP-Profi. Kannst du diesen Code zu umbauen, dass ich die Produkt-Nr ei…"
type textarea "x"
type textarea "Du bist PHP-Profi. Kannst du diesen Code zu umbauen, dass ich die Produkt-Nr ei…"
type textarea "x"
type textarea "Du bist PHP-Profi. Kannst du diesen Code zu umbauen, dass ich die Produkt-Nr ei…"
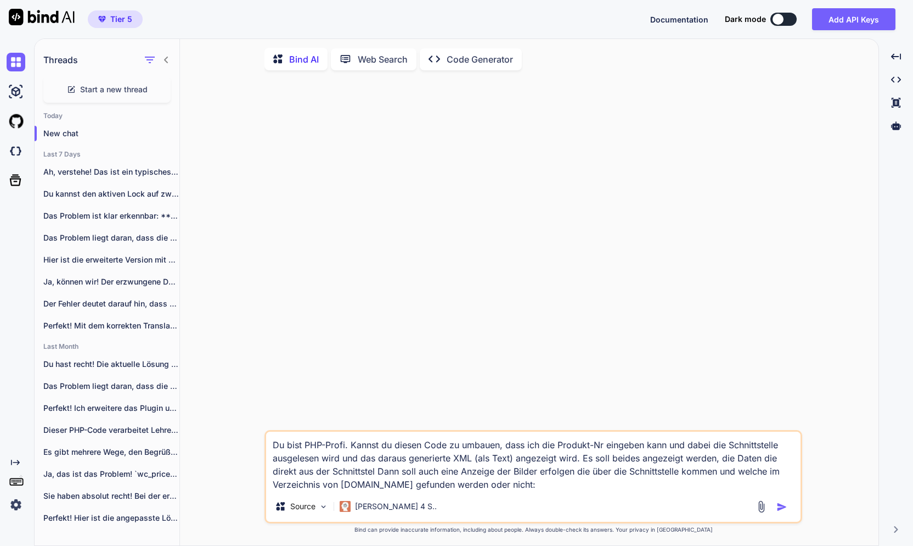
type textarea "x"
type textarea "Du bist PHP-Profi. Kannst du diesen Code zu umbauen, dass ich die Produkt-Nr ei…"
type textarea "x"
type textarea "Du bist PHP-Profi. Kannst du diesen Code zu umbauen, dass ich die Produkt-Nr ei…"
type textarea "x"
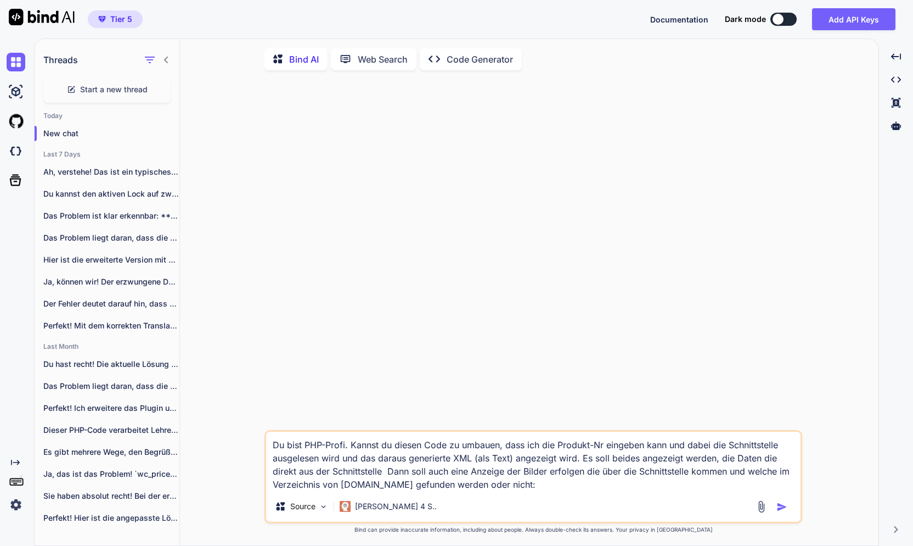
type textarea "Du bist PHP-Profi. Kannst du diesen Code zu umbauen, dass ich die Produkt-Nr ei…"
type textarea "x"
type textarea "Du bist PHP-Profi. Kannst du diesen Code zu umbauen, dass ich die Produkt-Nr ei…"
type textarea "x"
type textarea "Du bist PHP-Profi. Kannst du diesen Code zu umbauen, dass ich die Produkt-Nr ei…"
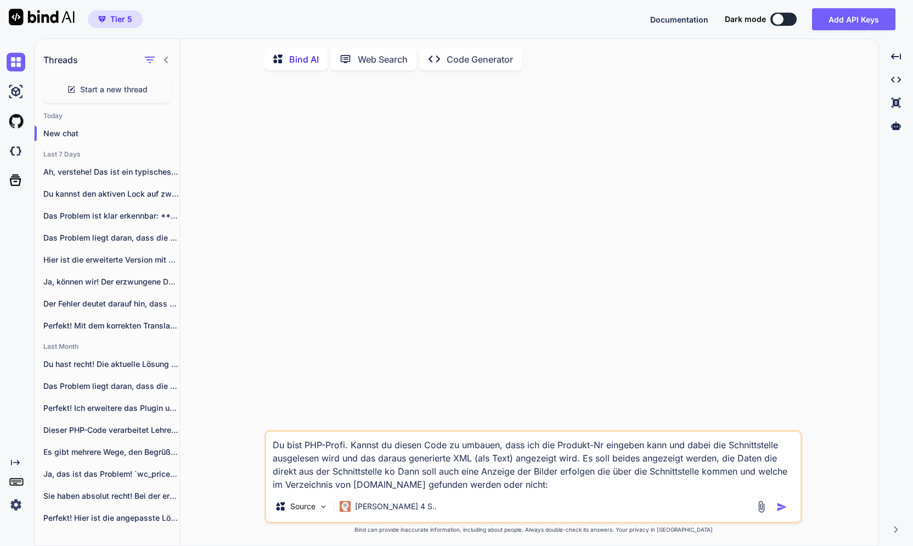
type textarea "x"
type textarea "Du bist PHP-Profi. Kannst du diesen Code zu umbauen, dass ich die Produkt-Nr ei…"
type textarea "x"
type textarea "Du bist PHP-Profi. Kannst du diesen Code zu umbauen, dass ich die Produkt-Nr ei…"
type textarea "x"
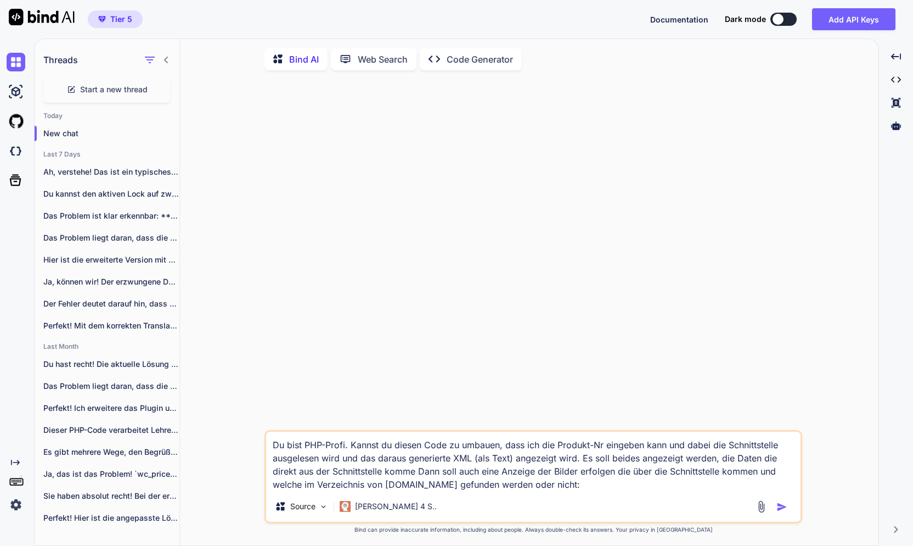
type textarea "Du bist PHP-Profi. Kannst du diesen Code zu umbauen, dass ich die Produkt-Nr ei…"
type textarea "x"
type textarea "Du bist PHP-Profi. Kannst du diesen Code zu umbauen, dass ich die Produkt-Nr ei…"
type textarea "x"
type textarea "Du bist PHP-Profi. Kannst du diesen Code zu umbauen, dass ich die Produkt-Nr ei…"
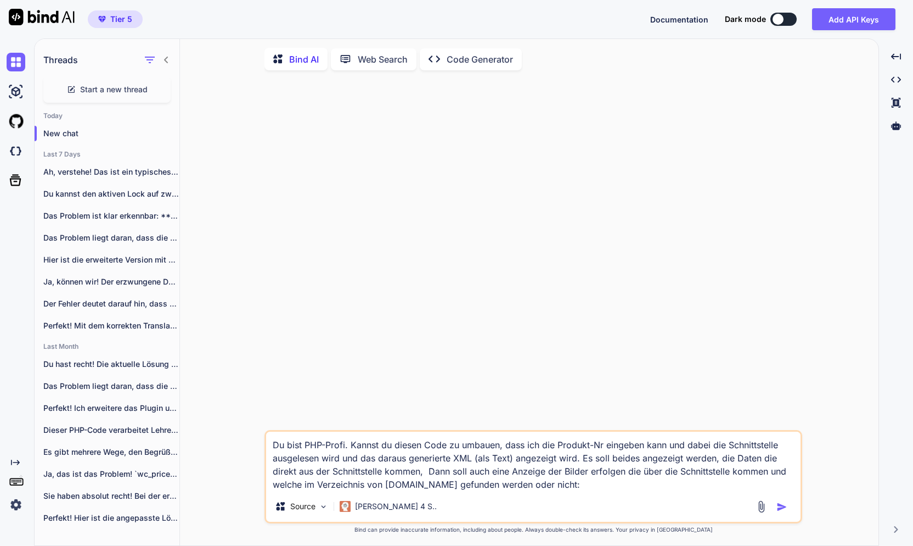
type textarea "x"
type textarea "Du bist PHP-Profi. Kannst du diesen Code zu umbauen, dass ich die Produkt-Nr ei…"
type textarea "x"
type textarea "Du bist PHP-Profi. Kannst du diesen Code zu umbauen, dass ich die Produkt-Nr ei…"
type textarea "x"
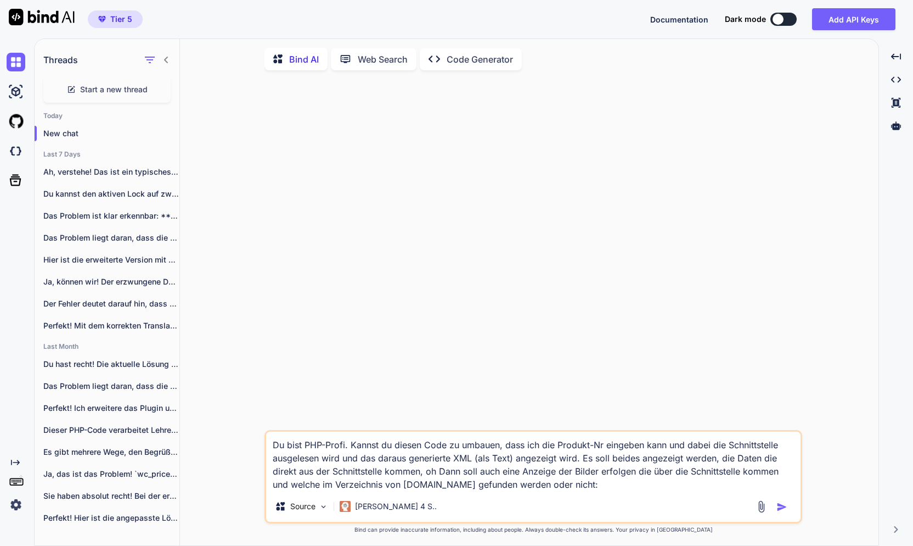
type textarea "Du bist PHP-Profi. Kannst du diesen Code zu umbauen, dass ich die Produkt-Nr ei…"
type textarea "x"
type textarea "Du bist PHP-Profi. Kannst du diesen Code zu umbauen, dass ich die Produkt-Nr ei…"
type textarea "x"
type textarea "Du bist PHP-Profi. Kannst du diesen Code zu umbauen, dass ich die Produkt-Nr ei…"
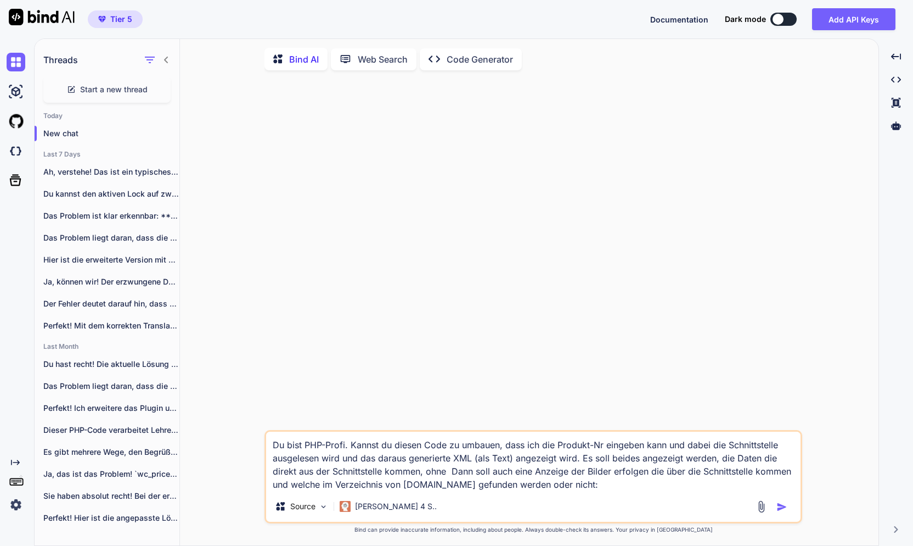
type textarea "x"
type textarea "Du bist PHP-Profi. Kannst du diesen Code zu umbauen, dass ich die Produkt-Nr ei…"
type textarea "x"
type textarea "Du bist PHP-Profi. Kannst du diesen Code zu umbauen, dass ich die Produkt-Nr ei…"
type textarea "x"
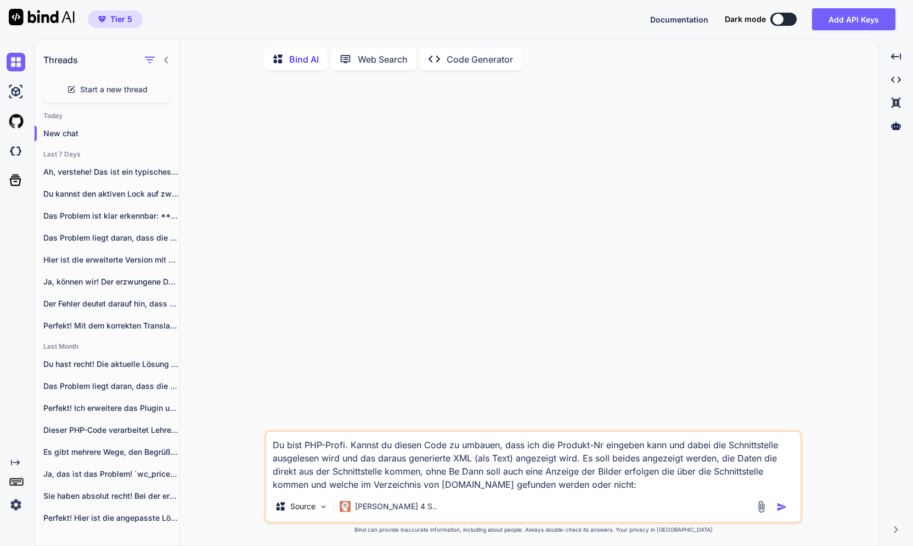
type textarea "Du bist PHP-Profi. Kannst du diesen Code zu umbauen, dass ich die Produkt-Nr ei…"
type textarea "x"
type textarea "Du bist PHP-Profi. Kannst du diesen Code zu umbauen, dass ich die Produkt-Nr ei…"
type textarea "x"
type textarea "Du bist PHP-Profi. Kannst du diesen Code zu umbauen, dass ich die Produkt-Nr ei…"
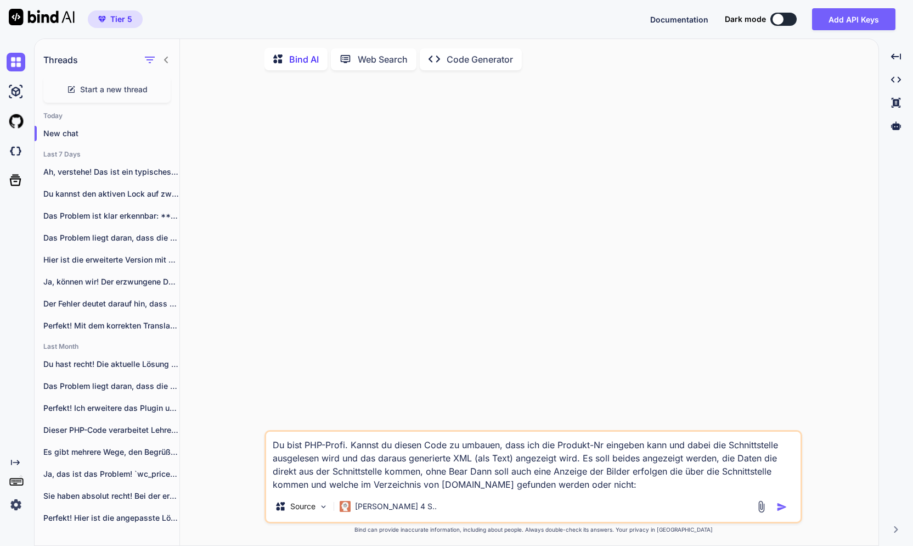
type textarea "x"
type textarea "Du bist PHP-Profi. Kannst du diesen Code zu umbauen, dass ich die Produkt-Nr ei…"
type textarea "x"
type textarea "Du bist PHP-Profi. Kannst du diesen Code zu umbauen, dass ich die Produkt-Nr ei…"
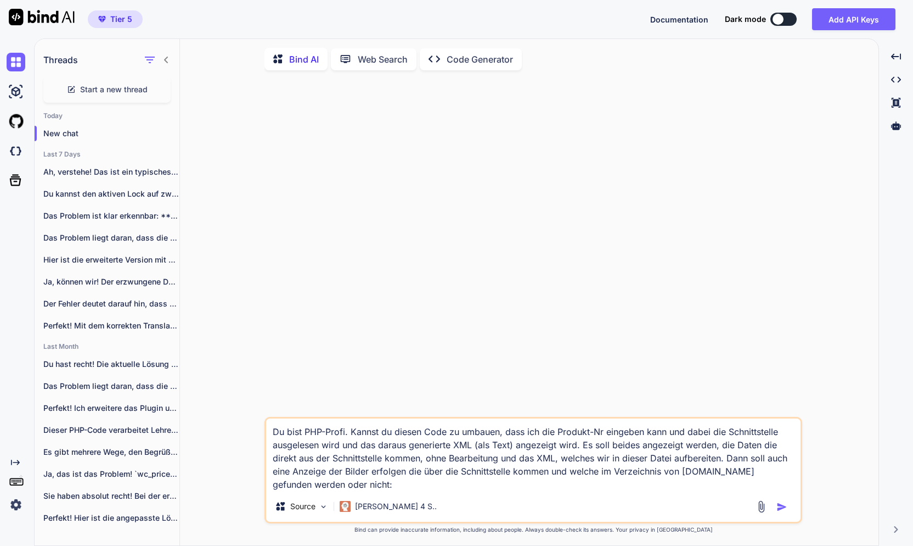
click at [415, 490] on textarea "Du bist PHP-Profi. Kannst du diesen Code zu umbauen, dass ich die Produkt-Nr ei…" at bounding box center [533, 454] width 535 height 72
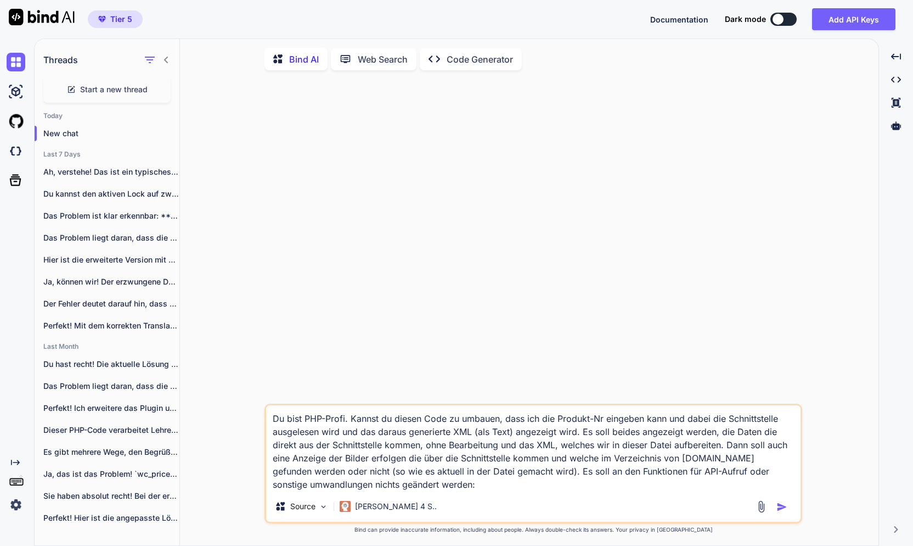
click at [312, 485] on textarea "Du bist PHP-Profi. Kannst du diesen Code zu umbauen, dass ich die Produkt-Nr ei…" at bounding box center [533, 448] width 535 height 86
click at [525, 486] on textarea "Du bist PHP-Profi. Kannst du diesen Code zu umbauen, dass ich die Produkt-Nr ei…" at bounding box center [533, 448] width 535 height 86
paste textarea "<?lor /* Ipsumdo 4.3 - 5262-98-20 - Sitametcons Adipiscin eli Seddoei-Temporinc…"
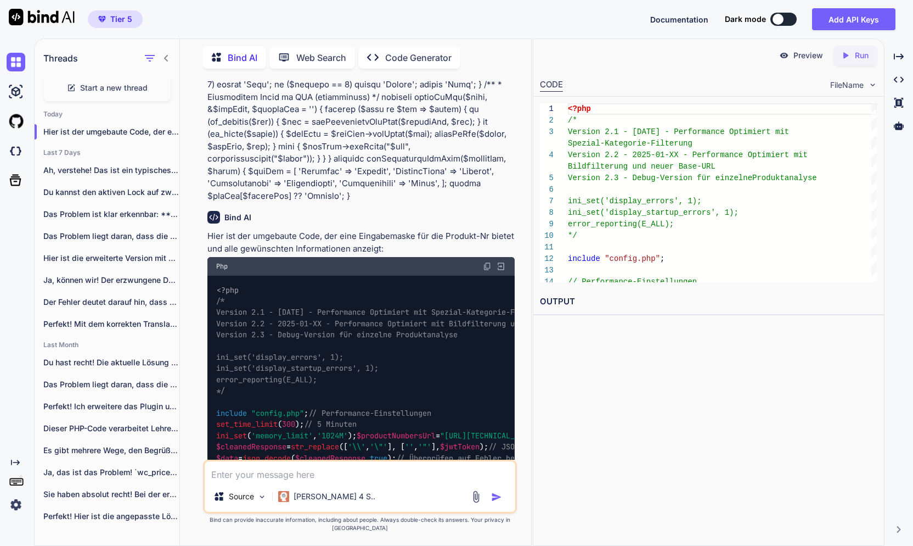
scroll to position [2655, 0]
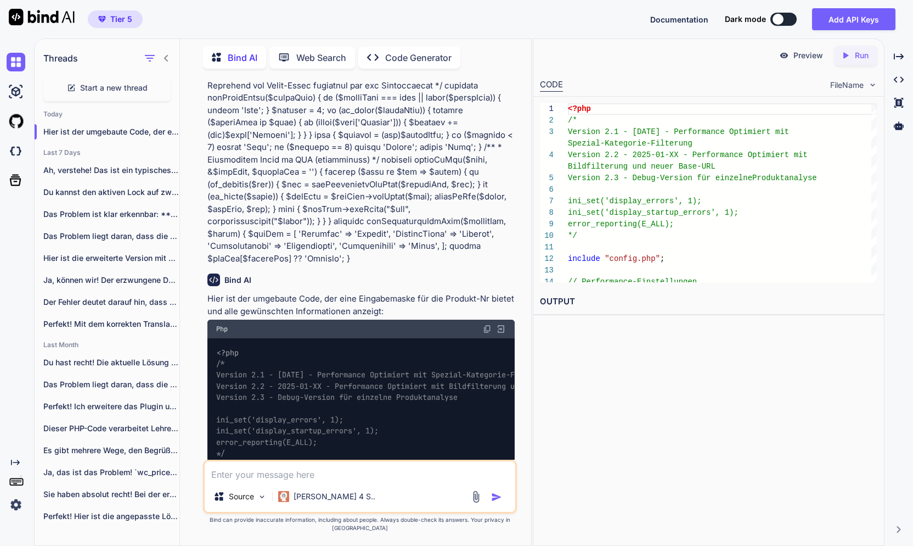
click at [487, 324] on img at bounding box center [487, 328] width 9 height 9
click at [330, 476] on textarea at bounding box center [360, 471] width 311 height 20
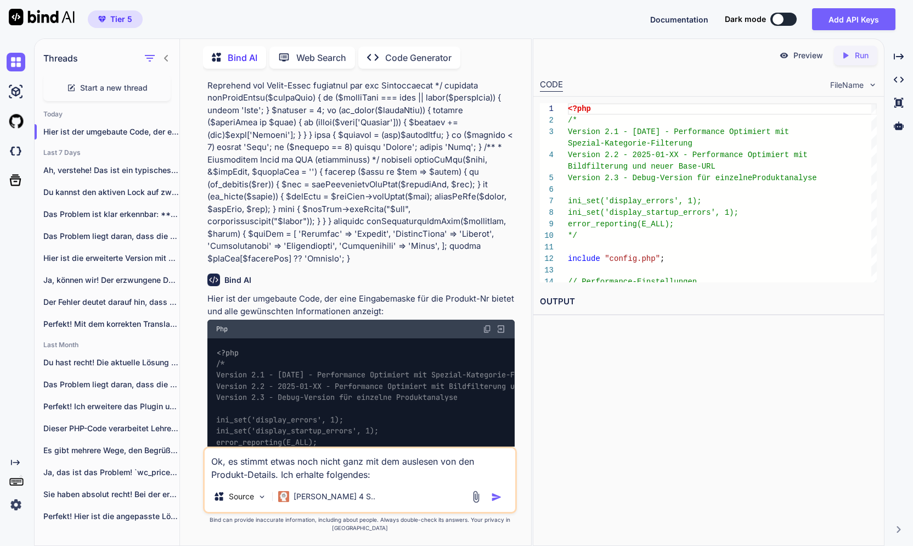
paste textarea "Analysiere Produkt: 123675 Keine Produktdaten gefunden für Produkt-Nr: 123675"
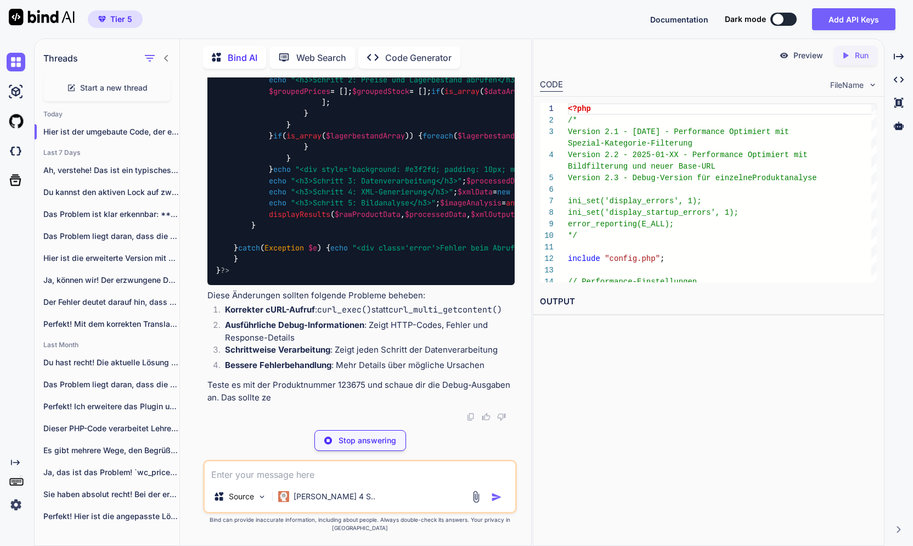
scroll to position [13645, 0]
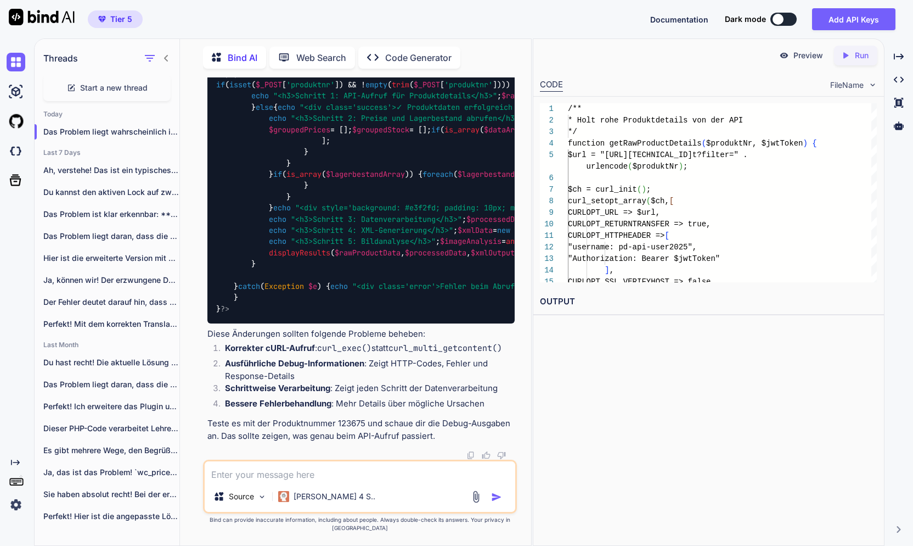
copy span "getRawProductDetails"
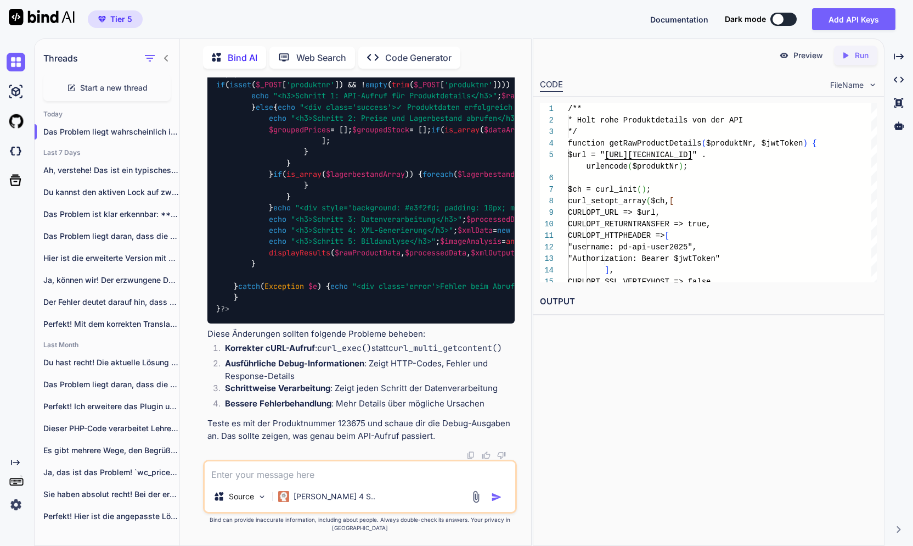
scroll to position [14508, 0]
click at [486, 54] on img at bounding box center [487, 50] width 9 height 9
click at [338, 481] on textarea at bounding box center [360, 471] width 311 height 20
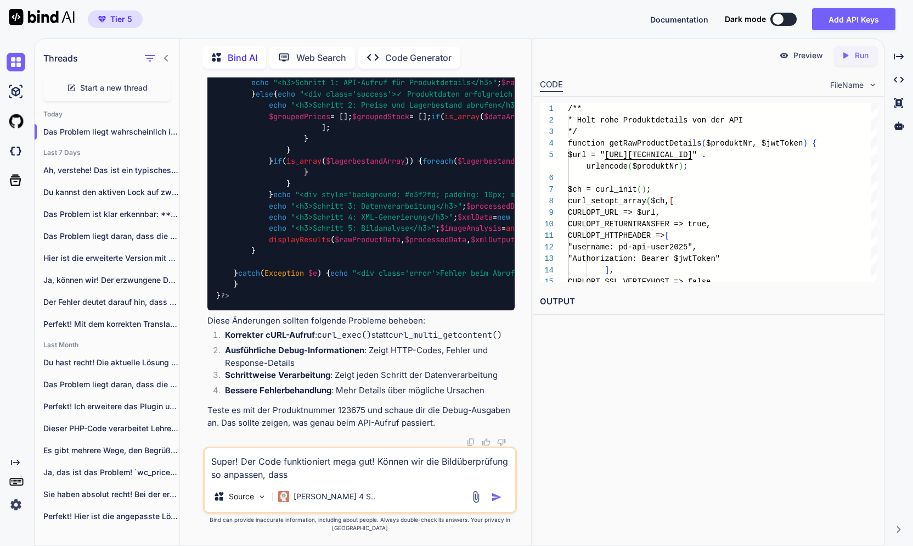
click at [248, 481] on textarea "Super! Der Code funktioniert mega gut! Können wir die Bildüberprüfung so anpass…" at bounding box center [360, 464] width 311 height 33
